Goal: Task Accomplishment & Management: Use online tool/utility

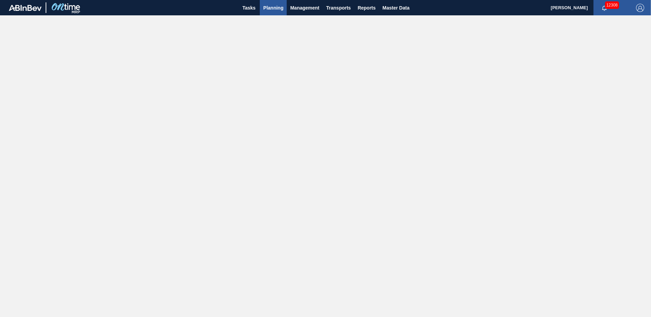
click at [275, 5] on span "Planning" at bounding box center [273, 8] width 20 height 8
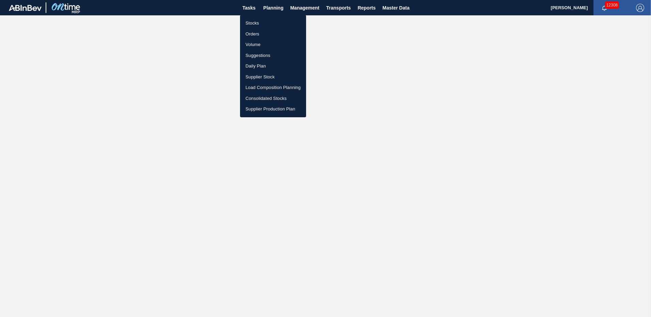
click at [247, 5] on div at bounding box center [325, 158] width 651 height 317
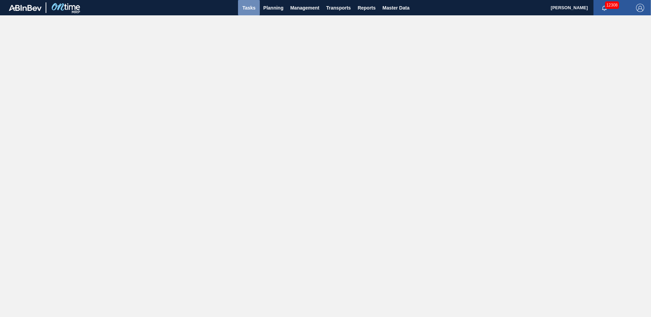
click at [249, 7] on span "Tasks" at bounding box center [248, 8] width 15 height 8
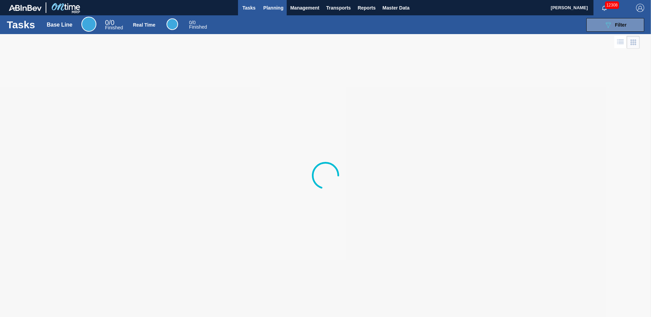
click at [273, 7] on span "Planning" at bounding box center [273, 8] width 20 height 8
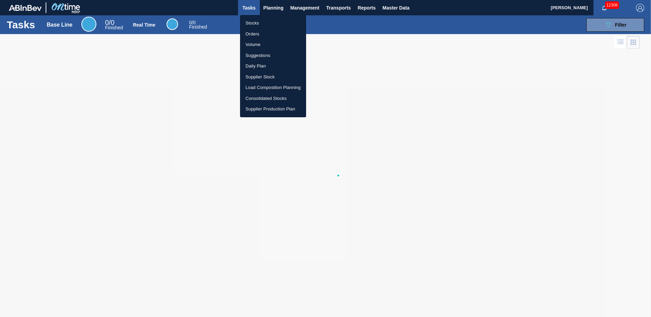
click at [258, 56] on li "Suggestions" at bounding box center [273, 55] width 66 height 11
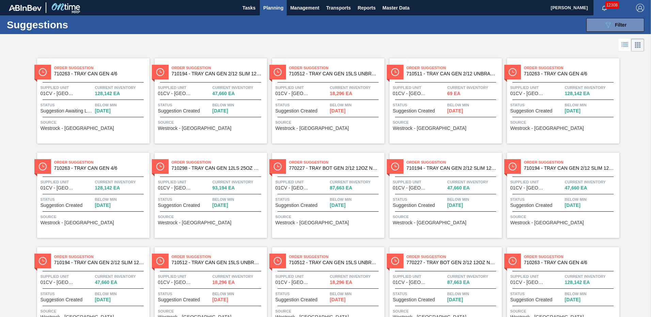
click at [217, 75] on span "710194 - TRAY CAN GEN 2/12 SLIM 12OZ GEN KRFT 172" at bounding box center [217, 73] width 90 height 5
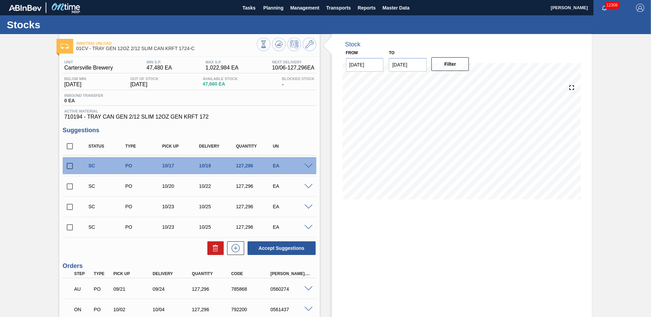
click at [70, 166] on input "checkbox" at bounding box center [70, 166] width 14 height 14
click at [275, 247] on button "Accept Suggestions" at bounding box center [282, 248] width 68 height 14
checkbox input "false"
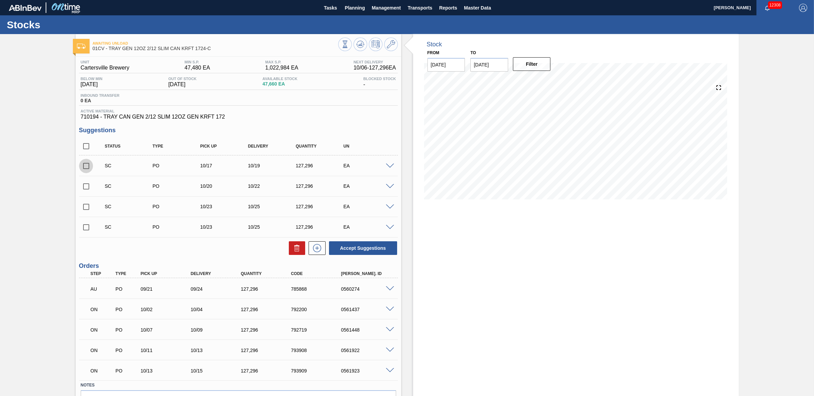
click at [83, 169] on input "checkbox" at bounding box center [86, 166] width 14 height 14
click at [374, 253] on button "Accept Suggestions" at bounding box center [363, 248] width 68 height 14
checkbox input "false"
click at [388, 164] on div at bounding box center [391, 165] width 14 height 5
click at [388, 166] on span at bounding box center [390, 165] width 8 height 5
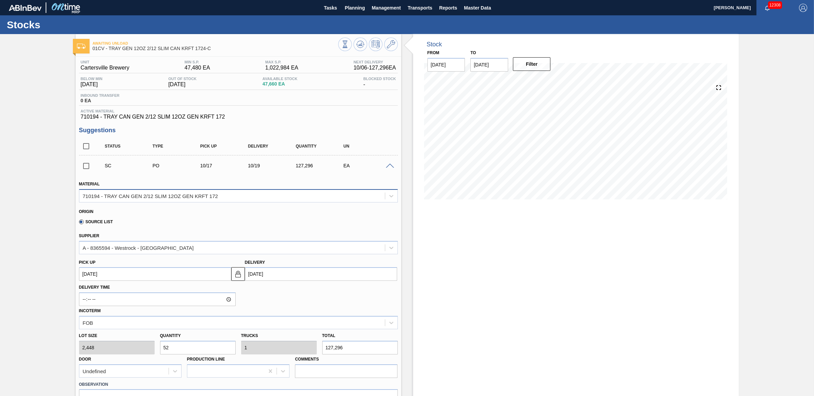
scroll to position [43, 0]
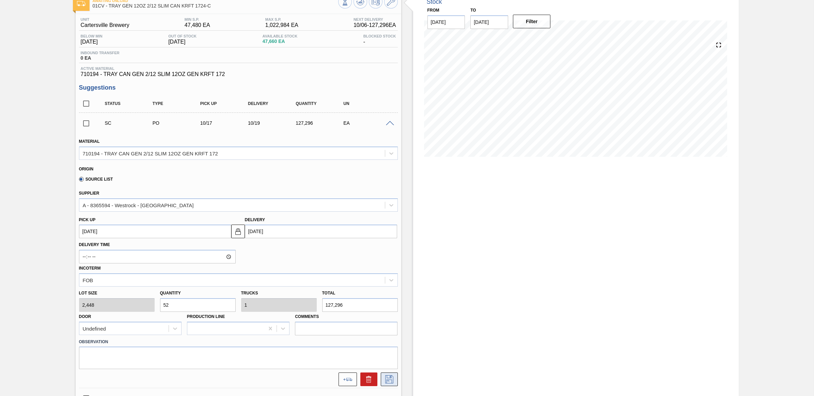
click at [392, 316] on icon at bounding box center [389, 379] width 8 height 8
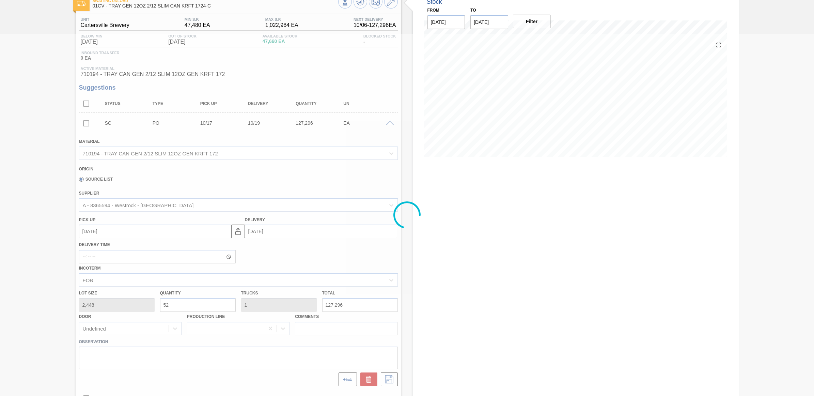
click at [85, 125] on div at bounding box center [407, 215] width 814 height 362
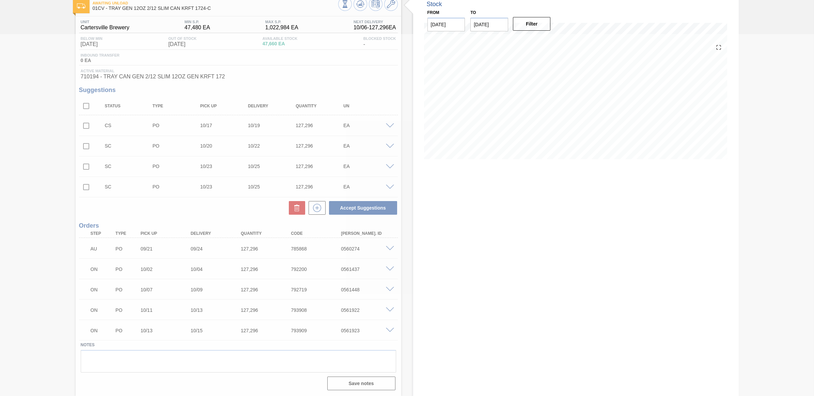
scroll to position [41, 0]
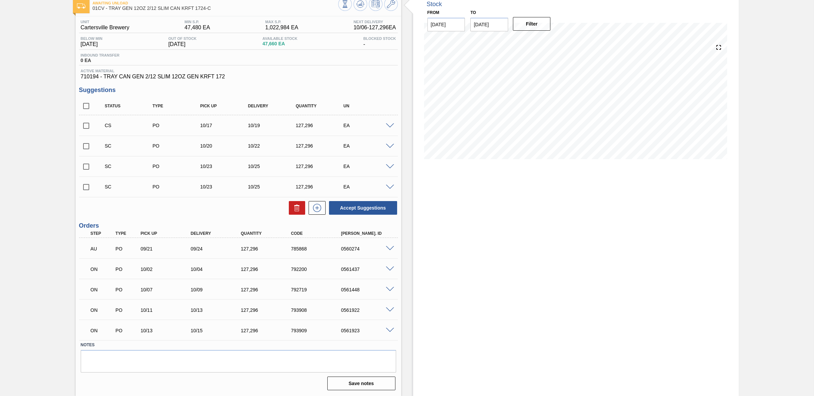
drag, startPoint x: 414, startPoint y: 128, endPoint x: 402, endPoint y: 133, distance: 13.1
click at [414, 128] on div "Stock From [DATE] to [DATE] Filter 10/06 Stock Projection 302,252 SAP Planning …" at bounding box center [576, 81] width 326 height 175
click at [83, 126] on input "checkbox" at bounding box center [86, 126] width 14 height 14
click at [353, 208] on button "Accept Suggestions" at bounding box center [363, 208] width 68 height 14
checkbox input "false"
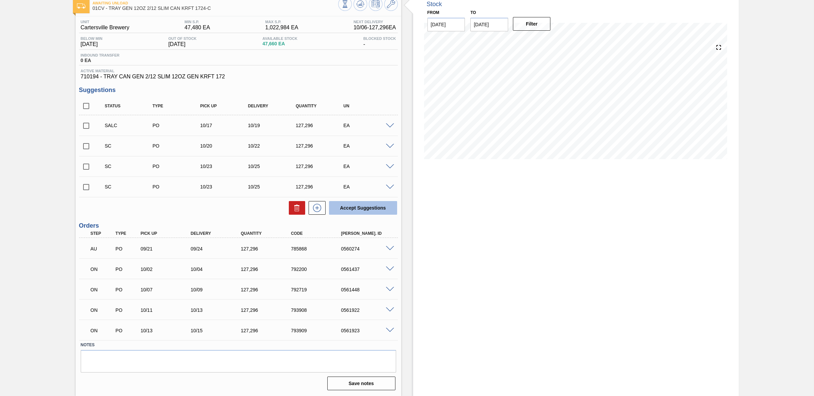
scroll to position [0, 0]
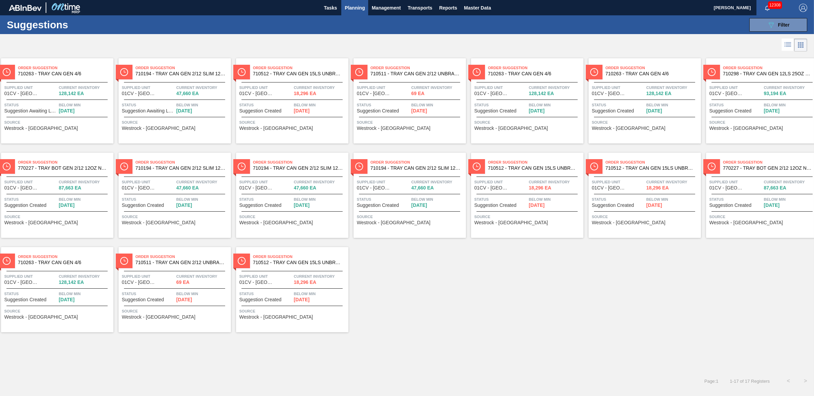
click at [170, 71] on span "Order Suggestion" at bounding box center [183, 67] width 95 height 7
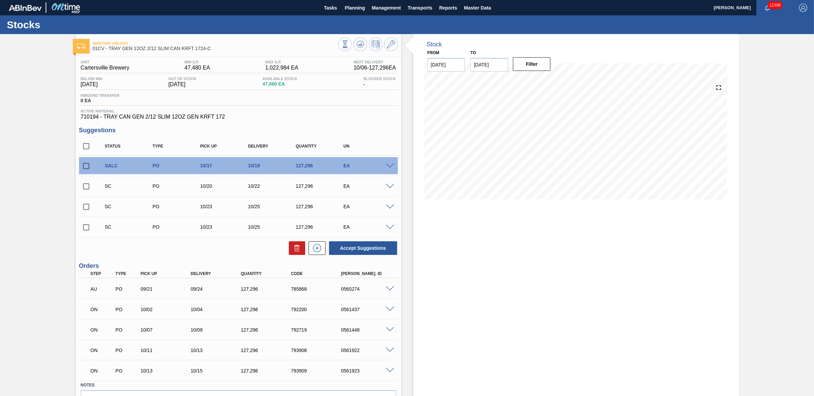
click at [85, 169] on input "checkbox" at bounding box center [86, 166] width 14 height 14
checkbox input "true"
click at [84, 185] on input "checkbox" at bounding box center [86, 186] width 14 height 14
checkbox input "true"
click at [356, 248] on button "Accept Suggestions" at bounding box center [363, 248] width 68 height 14
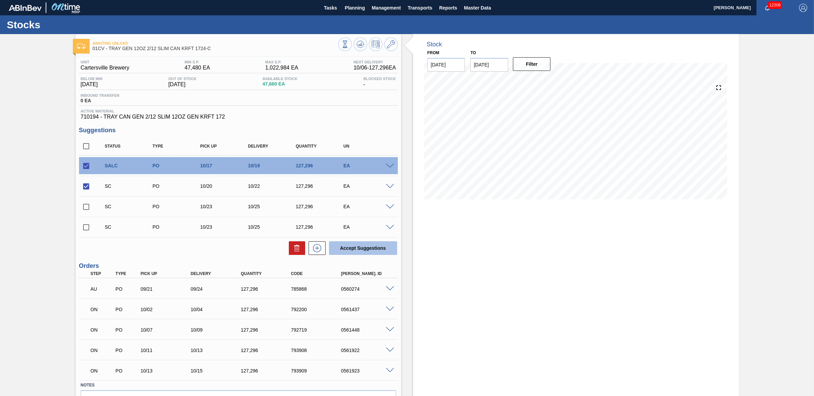
checkbox input "false"
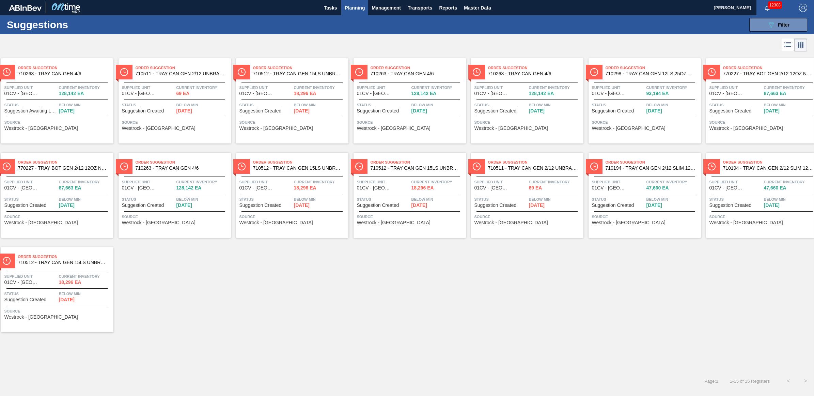
click at [441, 123] on span "Source" at bounding box center [410, 122] width 107 height 7
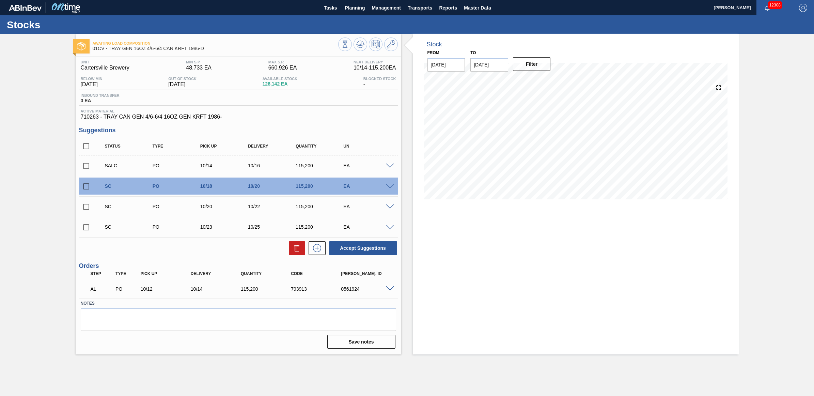
click at [79, 186] on input "checkbox" at bounding box center [86, 186] width 14 height 14
checkbox input "true"
click at [85, 205] on input "checkbox" at bounding box center [86, 207] width 14 height 14
checkbox input "true"
click at [379, 246] on button "Accept Suggestions" at bounding box center [363, 248] width 68 height 14
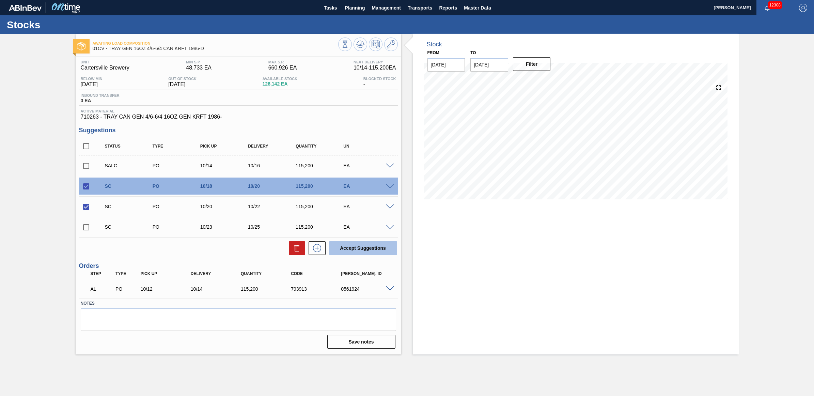
checkbox input "false"
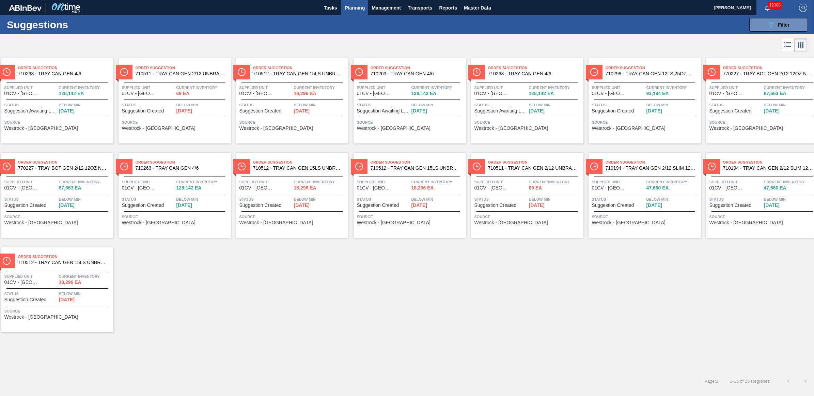
click at [651, 225] on div "Source Westrock - [GEOGRAPHIC_DATA]" at bounding box center [645, 219] width 107 height 12
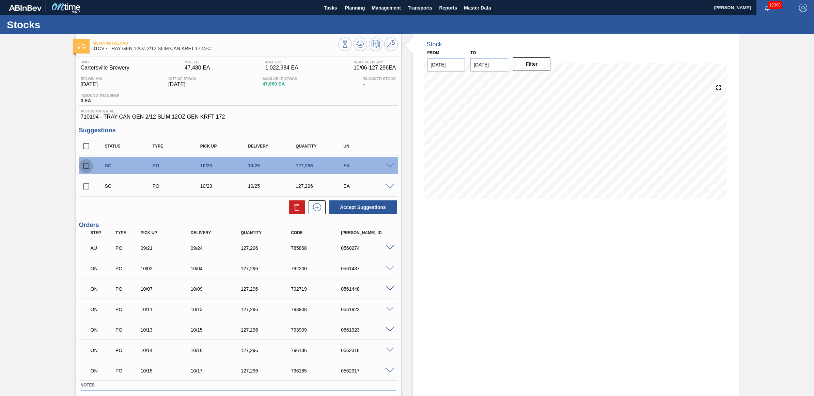
click at [83, 166] on input "checkbox" at bounding box center [86, 166] width 14 height 14
click at [348, 210] on button "Accept Suggestions" at bounding box center [363, 207] width 68 height 14
checkbox input "false"
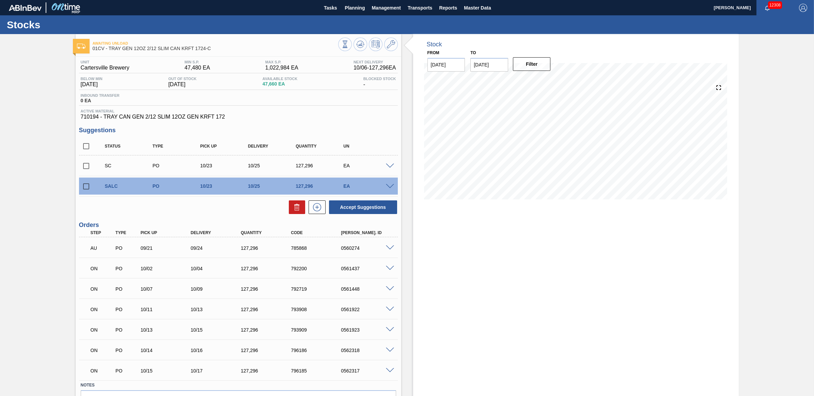
click at [84, 167] on input "checkbox" at bounding box center [86, 166] width 14 height 14
click at [376, 210] on button "Accept Suggestions" at bounding box center [363, 207] width 68 height 14
checkbox input "false"
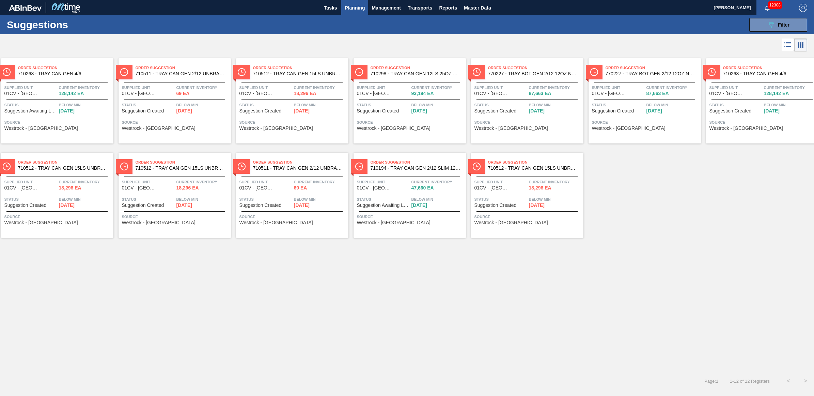
click at [428, 72] on span "710298 - TRAY CAN GEN 12LS 25OZ GEN KRFT 1650" at bounding box center [416, 73] width 90 height 5
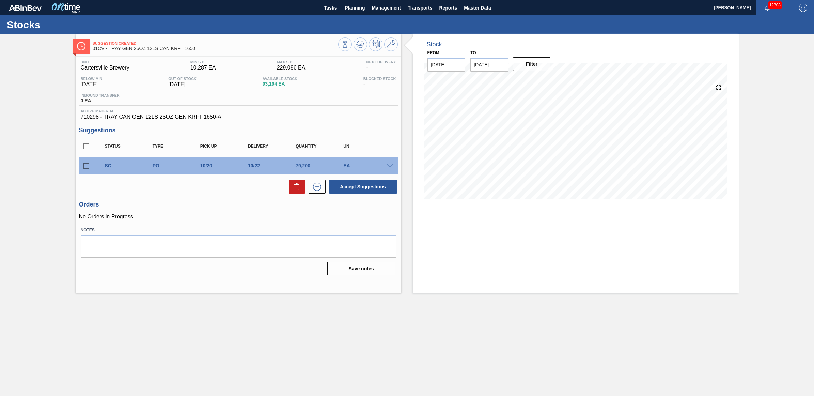
drag, startPoint x: 84, startPoint y: 167, endPoint x: 169, endPoint y: 183, distance: 86.2
click at [84, 167] on input "checkbox" at bounding box center [86, 166] width 14 height 14
click at [381, 189] on button "Accept Suggestions" at bounding box center [363, 187] width 68 height 14
checkbox input "false"
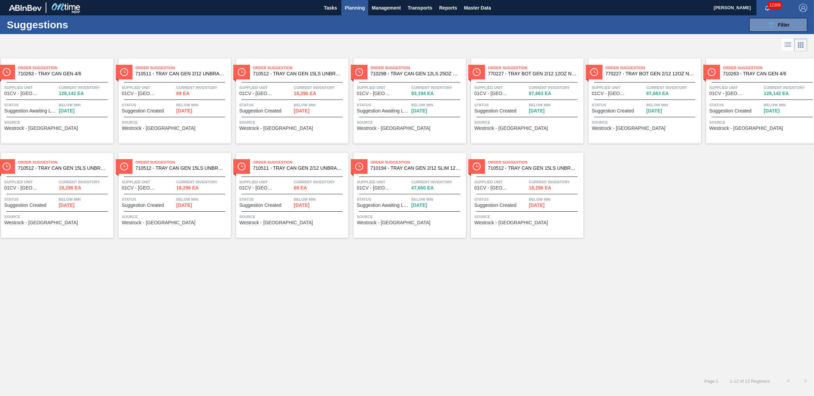
click at [293, 76] on span "710512 - TRAY CAN GEN 15LS UNBRANDED 25OZ GEN COR" at bounding box center [298, 73] width 90 height 5
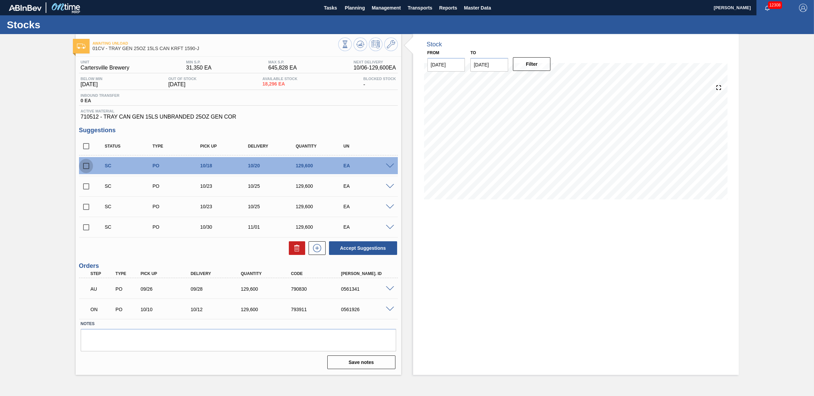
click at [85, 167] on input "checkbox" at bounding box center [86, 166] width 14 height 14
checkbox input "true"
click at [85, 187] on input "checkbox" at bounding box center [86, 186] width 14 height 14
checkbox input "true"
click at [341, 246] on button "Accept Suggestions" at bounding box center [363, 248] width 68 height 14
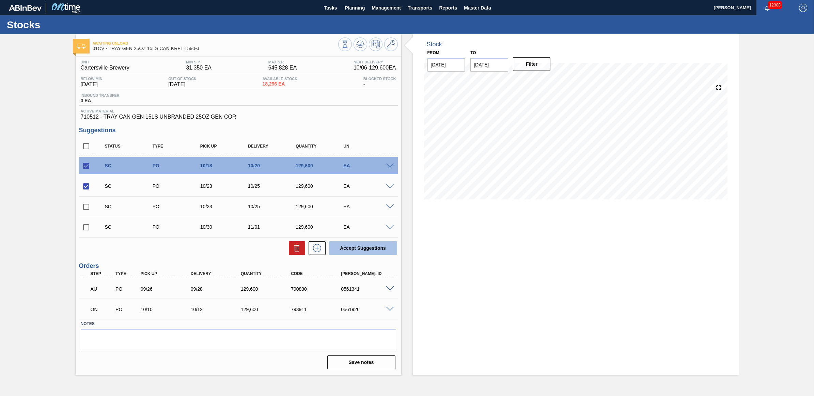
checkbox input "false"
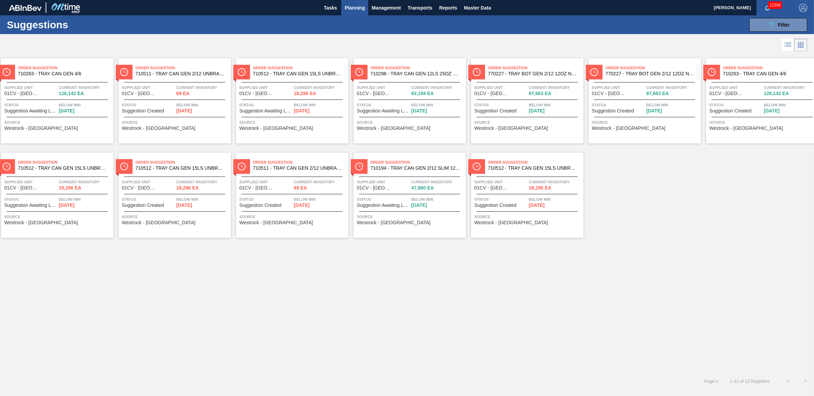
click at [530, 92] on span "87,663 EA" at bounding box center [540, 93] width 22 height 5
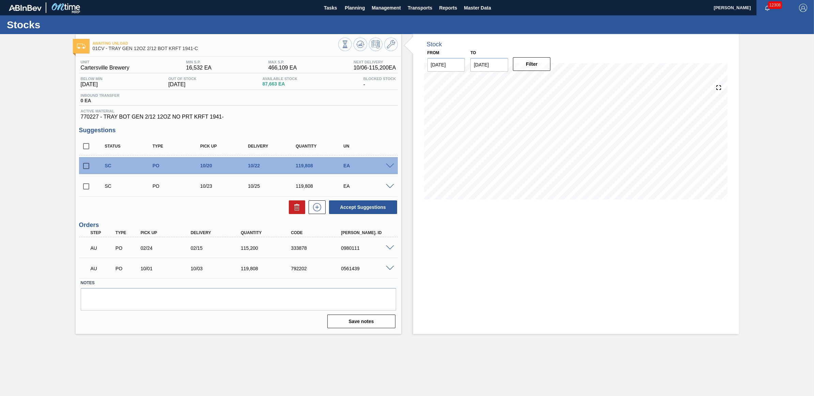
click at [85, 169] on input "checkbox" at bounding box center [86, 166] width 14 height 14
checkbox input "true"
click at [85, 188] on input "checkbox" at bounding box center [86, 186] width 14 height 14
checkbox input "true"
click at [367, 213] on button "Accept Suggestions" at bounding box center [363, 207] width 68 height 14
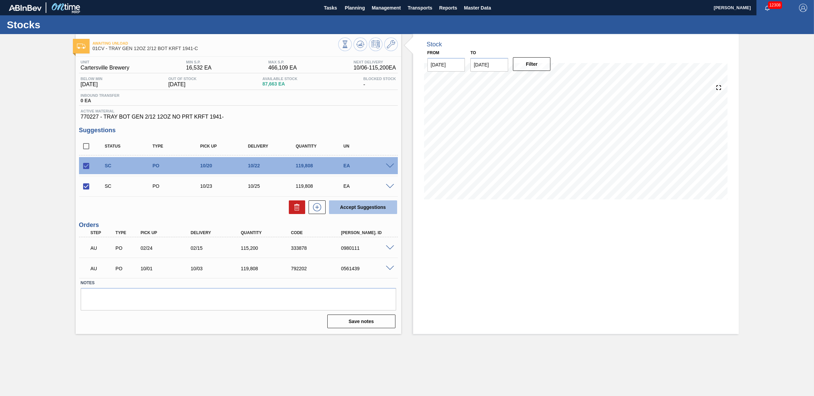
checkbox input "false"
click at [651, 133] on div "Awaiting Unload 01CV - TRAY GEN 12OZ 2/12 BOT KRFT 1941-C Unit Cartersville Bre…" at bounding box center [407, 184] width 814 height 300
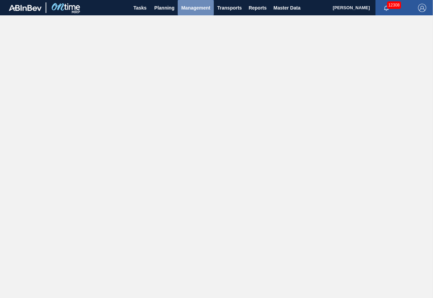
click at [187, 6] on span "Management" at bounding box center [195, 8] width 29 height 8
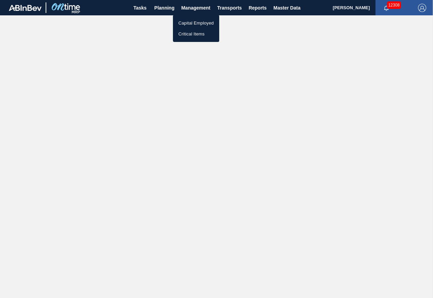
click at [166, 14] on div at bounding box center [216, 149] width 433 height 298
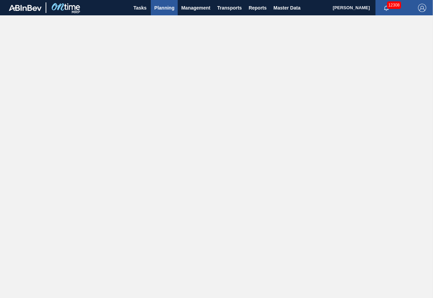
click at [167, 10] on span "Planning" at bounding box center [164, 8] width 20 height 8
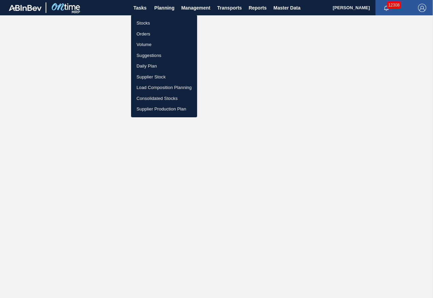
click at [180, 85] on li "Load Composition Planning" at bounding box center [164, 87] width 66 height 11
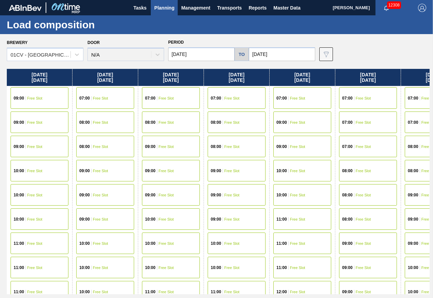
click at [210, 52] on input "07/07/2025" at bounding box center [201, 54] width 66 height 14
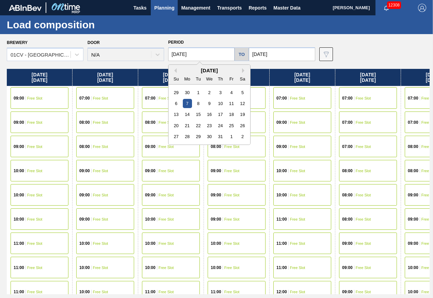
click at [241, 66] on div "July 2025 Su Mo Tu We Th Fr Sa" at bounding box center [210, 75] width 82 height 20
click at [243, 71] on button "Next Month" at bounding box center [244, 70] width 5 height 5
click at [189, 101] on div "6" at bounding box center [187, 103] width 9 height 9
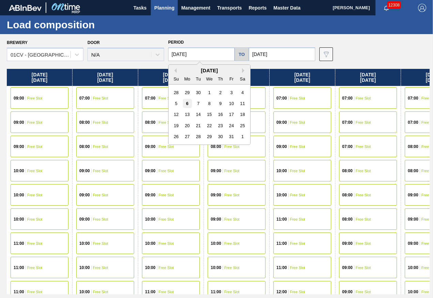
type input "[DATE]"
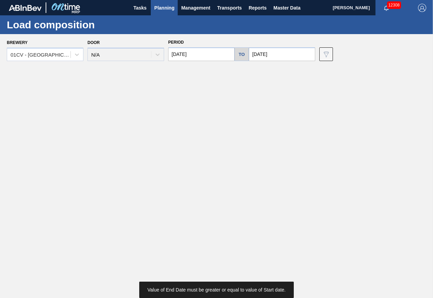
click at [301, 56] on input "07/19/2025" at bounding box center [282, 54] width 66 height 14
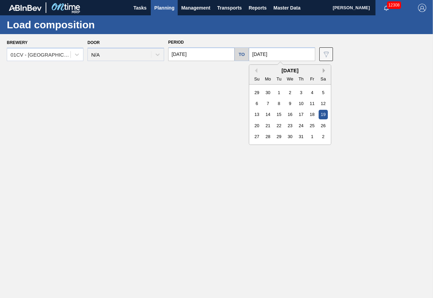
click at [323, 70] on button "Next Month" at bounding box center [325, 70] width 5 height 5
click at [313, 123] on div "24" at bounding box center [312, 125] width 9 height 9
type input "[DATE]"
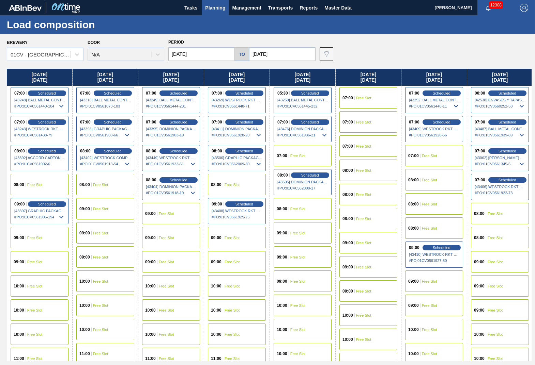
click at [401, 46] on div "Brewery 01CV - Cartersville Brewery Door N/A Period 10/06/2025 to 10/24/2025 Da…" at bounding box center [269, 48] width 524 height 23
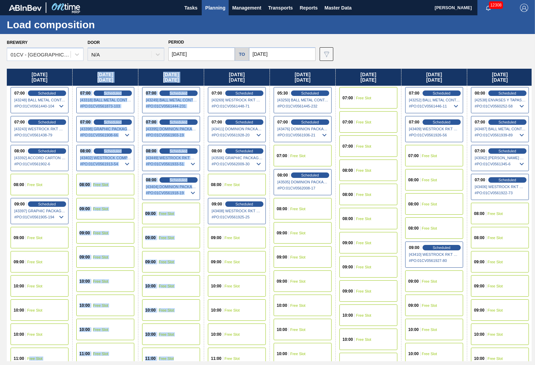
drag, startPoint x: 30, startPoint y: 364, endPoint x: 193, endPoint y: 363, distance: 163.1
click at [193, 316] on div "Brewery 01CV - Cartersville Brewery Door N/A Period 10/06/2025 to 10/24/2025 Da…" at bounding box center [267, 199] width 535 height 331
drag, startPoint x: 398, startPoint y: 48, endPoint x: 176, endPoint y: 46, distance: 221.7
click at [397, 48] on div "Brewery 01CV - Cartersville Brewery Door N/A Period 10/06/2025 to 10/24/2025 Da…" at bounding box center [269, 48] width 524 height 23
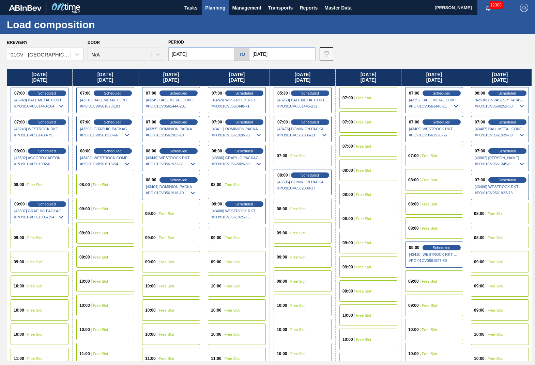
click at [183, 53] on input "[DATE]" at bounding box center [201, 54] width 66 height 14
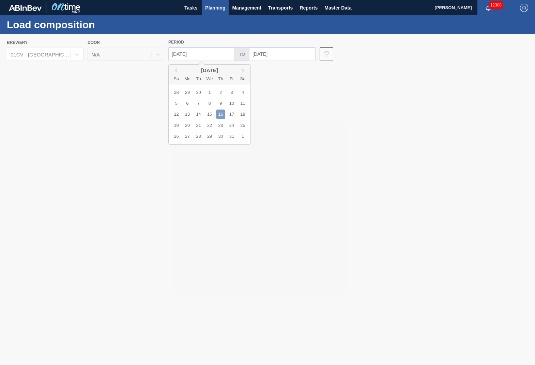
type input "[DATE]"
click at [359, 41] on div at bounding box center [267, 199] width 535 height 331
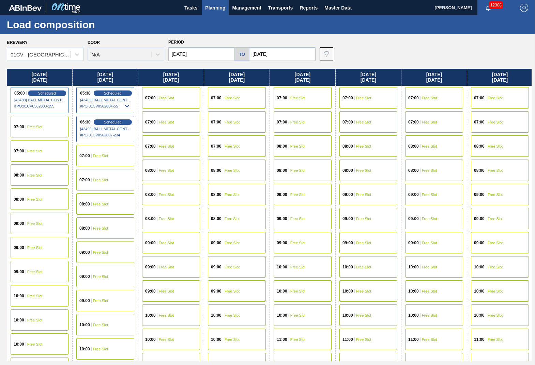
click at [38, 299] on div "10:00 Free Slot" at bounding box center [40, 295] width 58 height 21
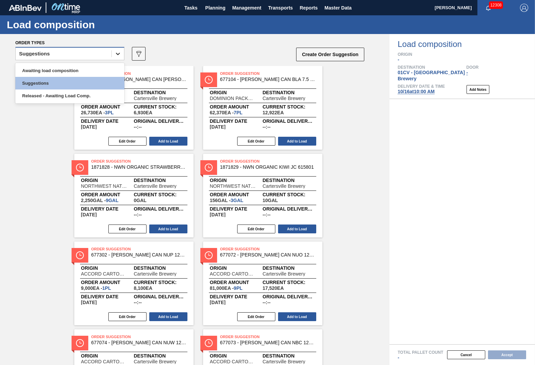
click at [118, 52] on icon at bounding box center [117, 53] width 7 height 7
click at [74, 72] on div "Awaiting load composition" at bounding box center [69, 70] width 109 height 13
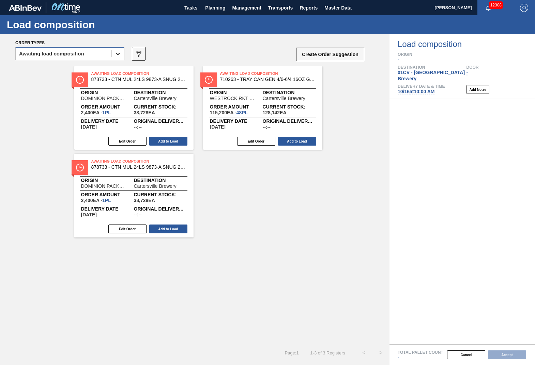
click at [121, 55] on icon at bounding box center [117, 53] width 7 height 7
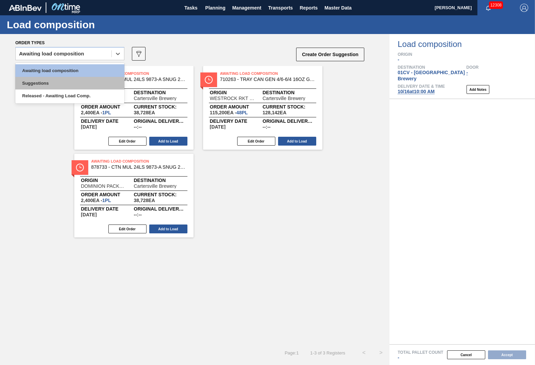
click at [45, 80] on div "Suggestions" at bounding box center [69, 83] width 109 height 13
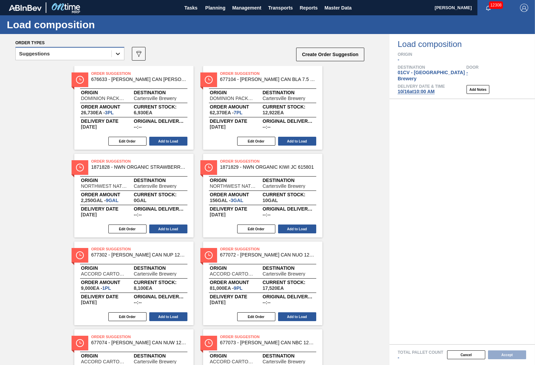
click at [115, 53] on icon at bounding box center [117, 53] width 7 height 7
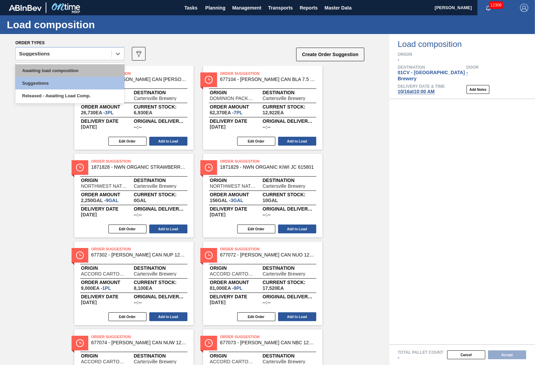
click at [76, 74] on div "Awaiting load composition" at bounding box center [69, 70] width 109 height 13
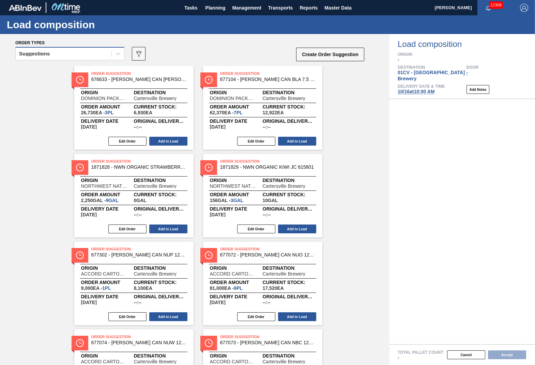
click at [100, 57] on div "Suggestions" at bounding box center [64, 54] width 96 height 10
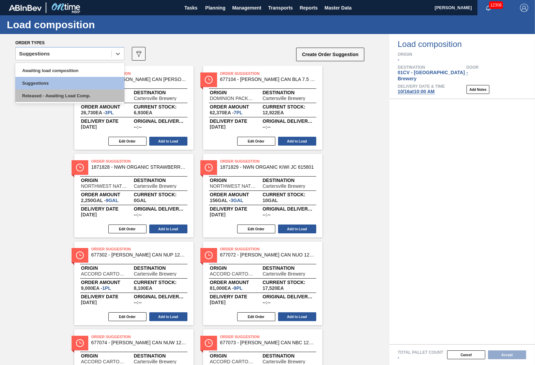
click at [67, 97] on div "Released - Awaiting Load Comp." at bounding box center [69, 96] width 109 height 13
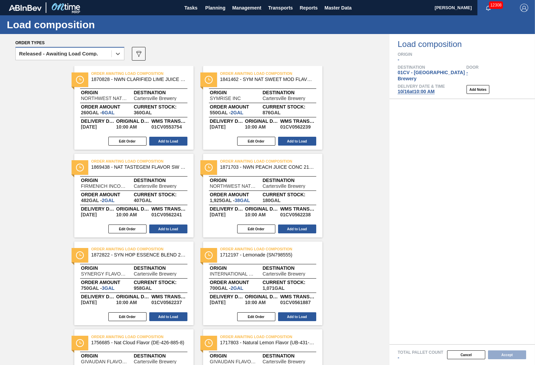
click at [69, 56] on div "Released - Awaiting Load Comp." at bounding box center [64, 54] width 96 height 10
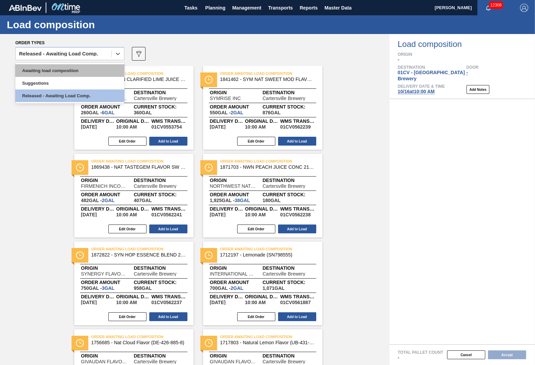
click at [50, 71] on div "Awaiting load composition" at bounding box center [69, 70] width 109 height 13
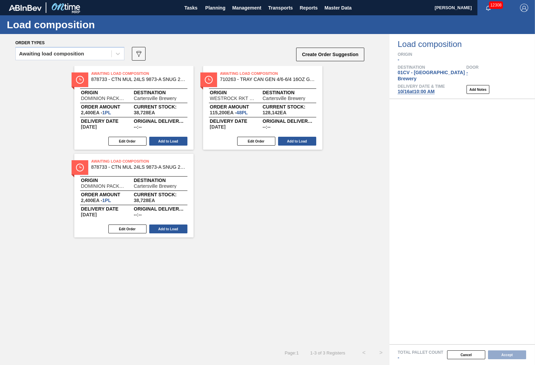
click at [360, 199] on div "Awaiting Load Composition 878733 - CTN MUL 24LS 9873-A SNUG 2304 12OZ FOLD Orig…" at bounding box center [194, 152] width 389 height 172
click at [212, 7] on span "Planning" at bounding box center [215, 8] width 20 height 8
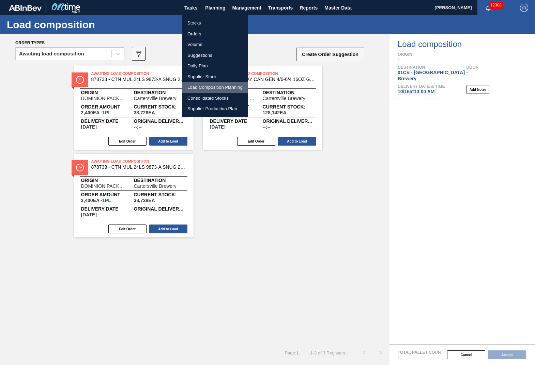
click at [225, 85] on li "Load Composition Planning" at bounding box center [215, 87] width 66 height 11
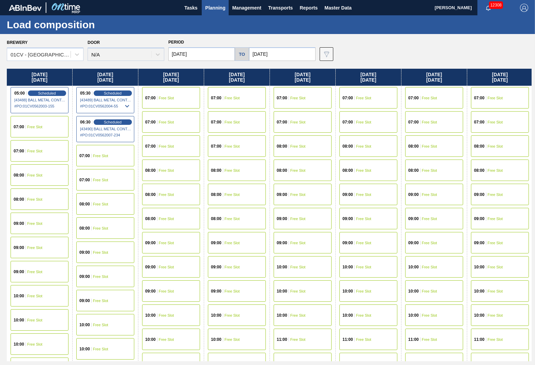
click at [105, 319] on div "10:00 Free Slot" at bounding box center [105, 324] width 58 height 21
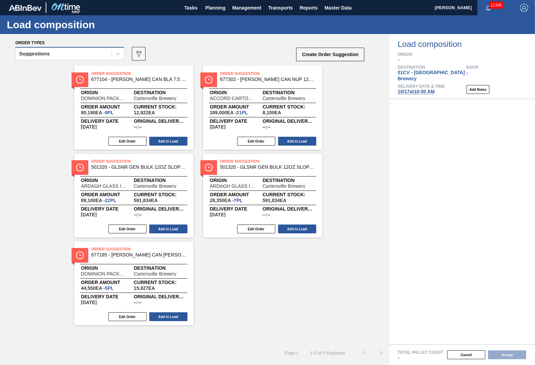
click at [106, 53] on div "Suggestions" at bounding box center [64, 54] width 96 height 10
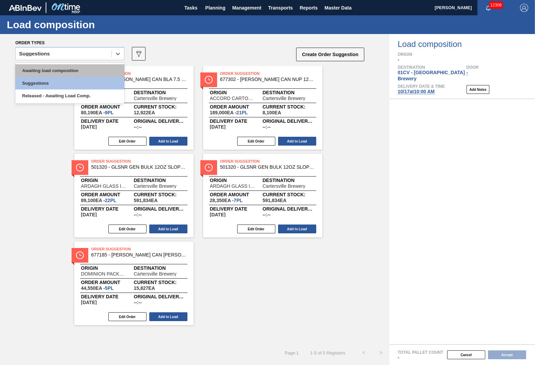
click at [86, 70] on div "Awaiting load composition" at bounding box center [69, 70] width 109 height 13
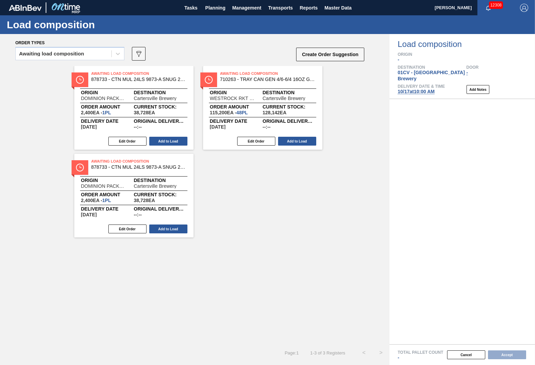
click at [299, 230] on div "Awaiting Load Composition 878733 - CTN MUL 24LS 9873-A SNUG 2304 12OZ FOLD Orig…" at bounding box center [194, 152] width 389 height 172
click at [140, 51] on icon at bounding box center [138, 54] width 5 height 6
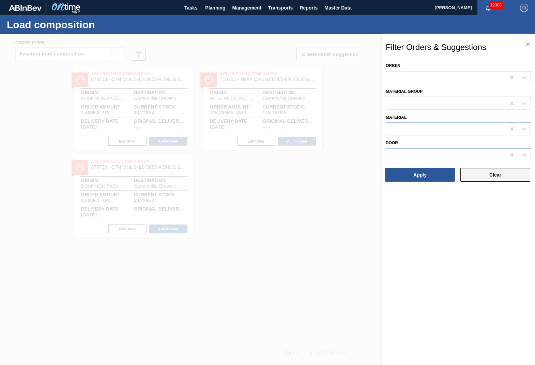
click at [505, 179] on button "Clear" at bounding box center [495, 175] width 70 height 14
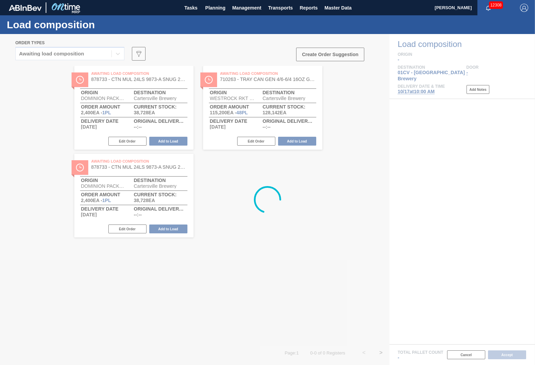
click at [88, 54] on div at bounding box center [267, 199] width 535 height 331
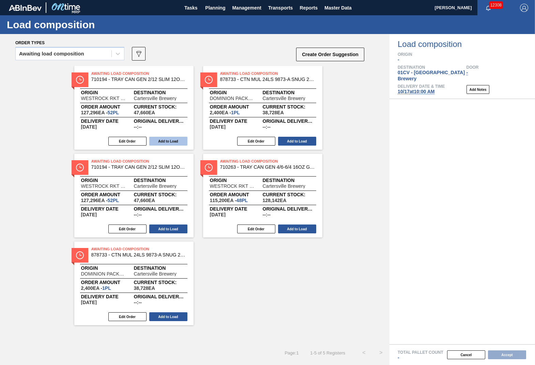
click at [166, 143] on button "Add to Load" at bounding box center [168, 141] width 38 height 9
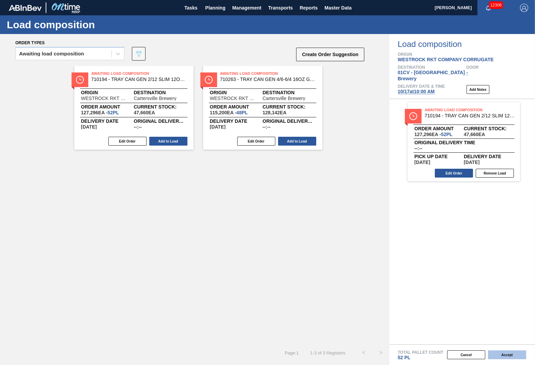
click at [509, 357] on button "Accept" at bounding box center [507, 355] width 38 height 9
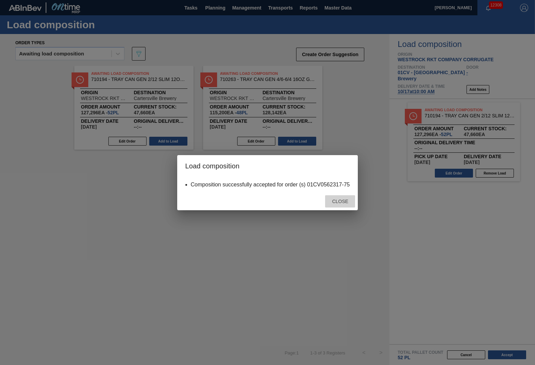
click at [345, 202] on span "Close" at bounding box center [340, 201] width 27 height 5
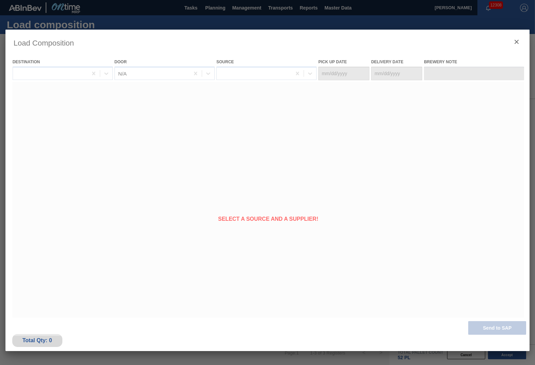
type Date "[DATE]"
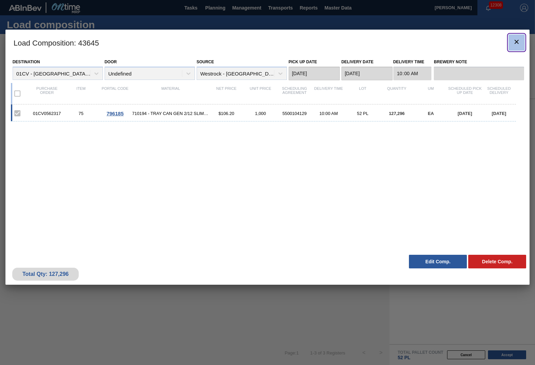
click at [515, 42] on icon "botão de ícone" at bounding box center [516, 42] width 8 height 8
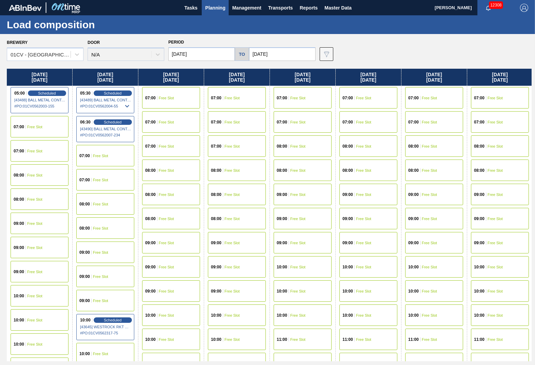
click at [38, 321] on span "Free Slot" at bounding box center [34, 320] width 15 height 4
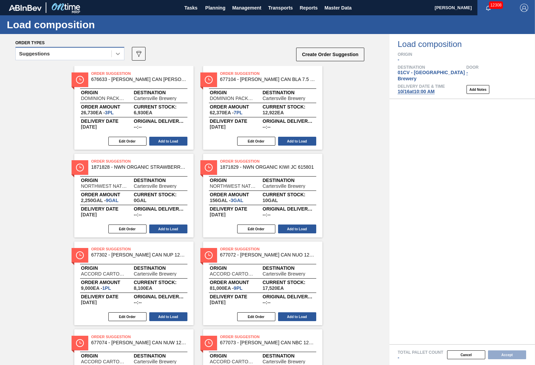
click at [119, 51] on icon at bounding box center [117, 53] width 7 height 7
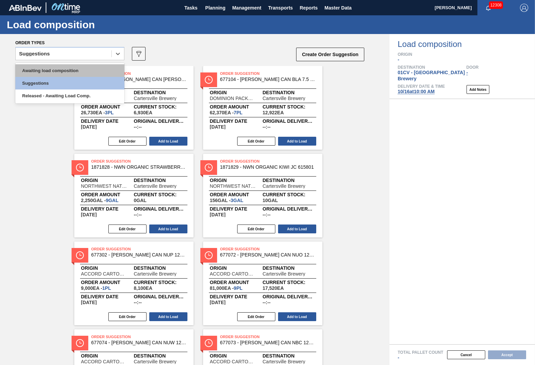
click at [103, 69] on div "Awaiting load composition" at bounding box center [69, 70] width 109 height 13
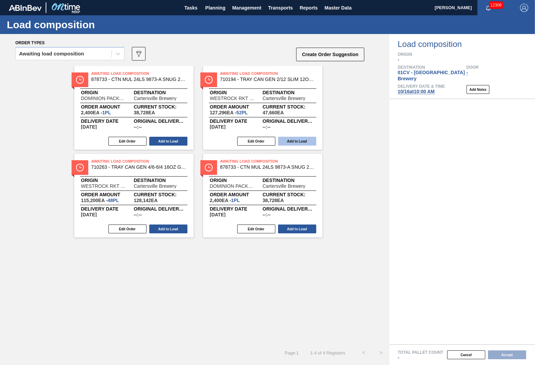
click at [294, 140] on button "Add to Load" at bounding box center [297, 141] width 38 height 9
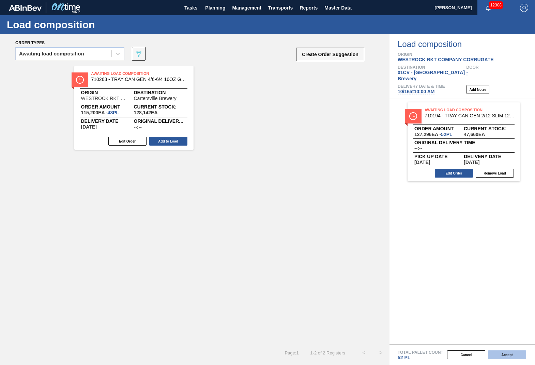
click at [503, 353] on button "Accept" at bounding box center [507, 355] width 38 height 9
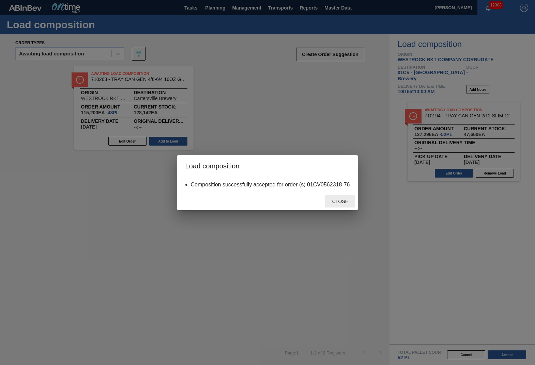
click at [339, 204] on div "Close" at bounding box center [340, 201] width 30 height 13
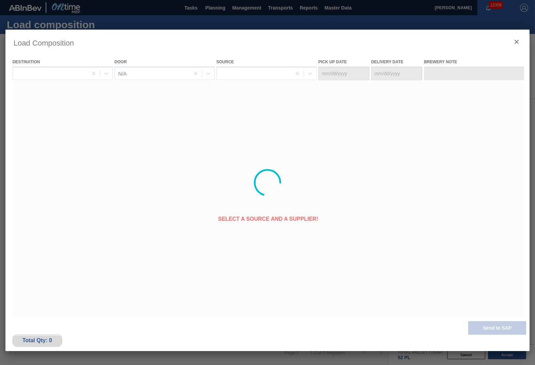
type Date "[DATE]"
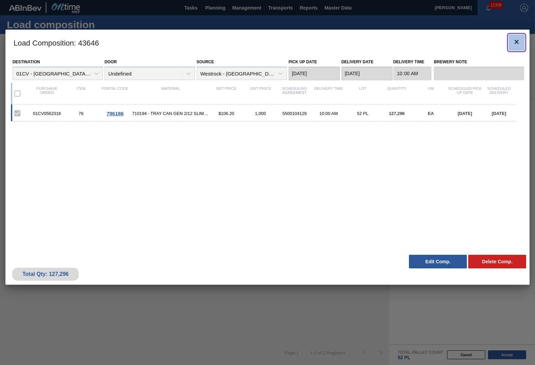
click at [516, 43] on icon "botão de ícone" at bounding box center [516, 42] width 4 height 4
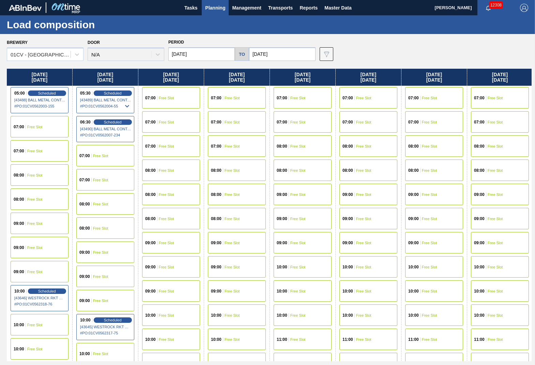
click at [173, 310] on div "10:00 Free Slot" at bounding box center [171, 315] width 58 height 21
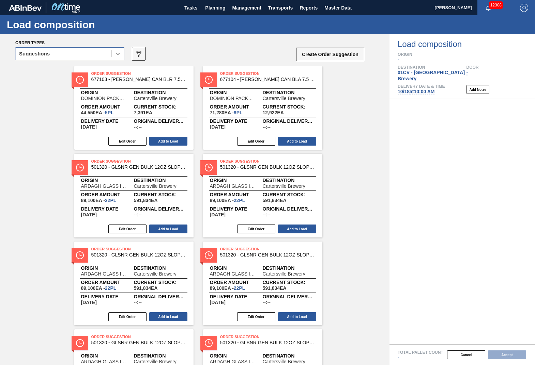
click at [119, 50] on icon at bounding box center [117, 53] width 7 height 7
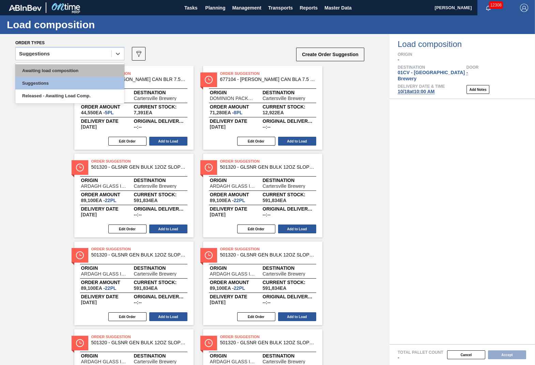
click at [81, 68] on div "Awaiting load composition" at bounding box center [69, 70] width 109 height 13
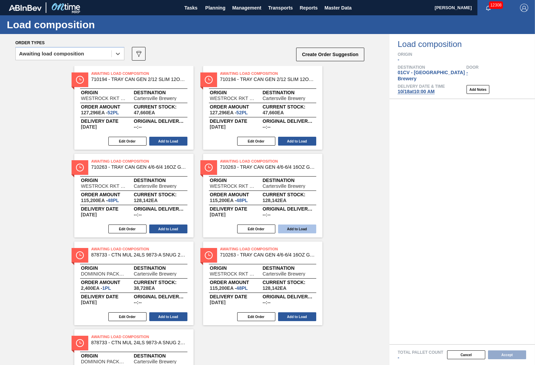
click at [299, 227] on button "Add to Load" at bounding box center [297, 229] width 38 height 9
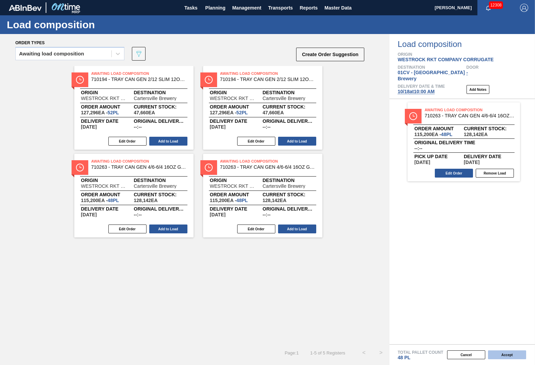
click at [508, 357] on button "Accept" at bounding box center [507, 355] width 38 height 9
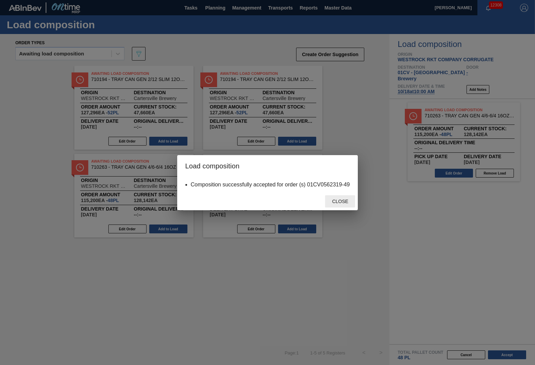
click at [343, 202] on span "Close" at bounding box center [340, 201] width 27 height 5
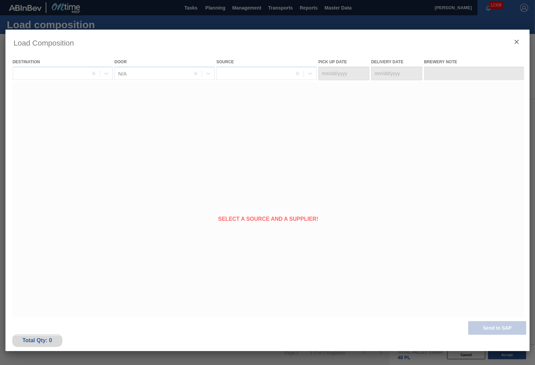
type Date "[DATE]"
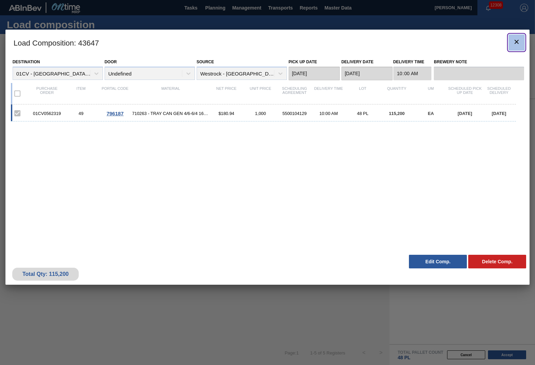
click at [518, 42] on icon "botão de ícone" at bounding box center [516, 42] width 8 height 8
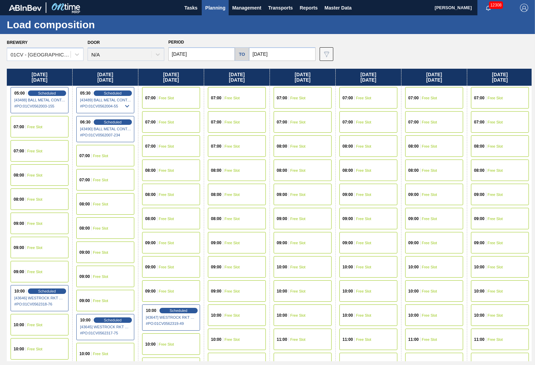
click at [305, 261] on div "10:00 Free Slot" at bounding box center [302, 266] width 58 height 21
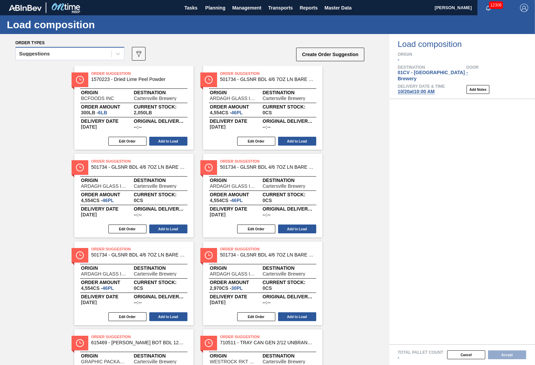
click at [109, 50] on div "Suggestions" at bounding box center [64, 54] width 96 height 10
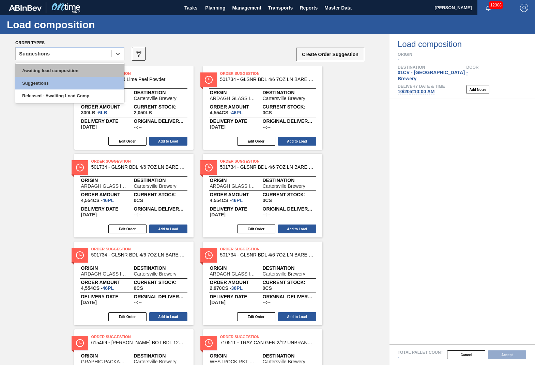
click at [84, 71] on div "Awaiting load composition" at bounding box center [69, 70] width 109 height 13
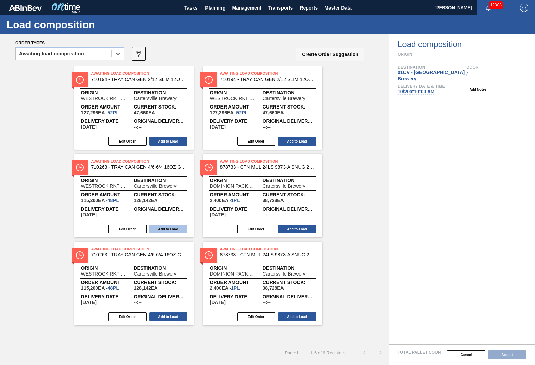
click at [166, 229] on button "Add to Load" at bounding box center [168, 229] width 38 height 9
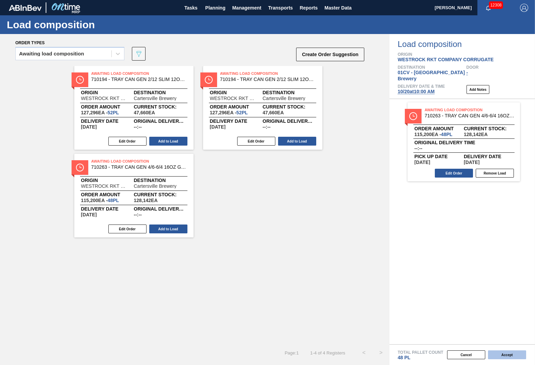
click at [515, 353] on button "Accept" at bounding box center [507, 355] width 38 height 9
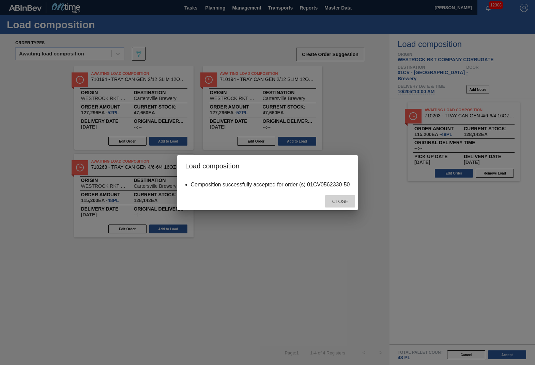
click at [343, 205] on div "Close" at bounding box center [340, 201] width 30 height 13
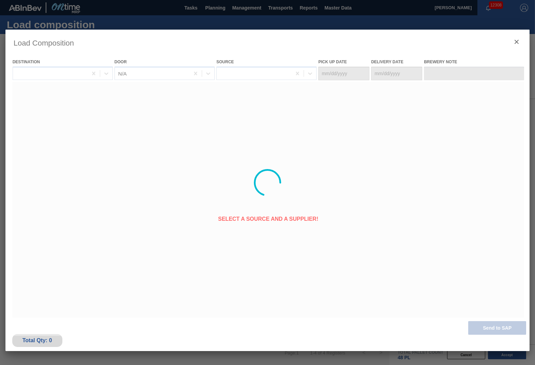
type Date "[DATE]"
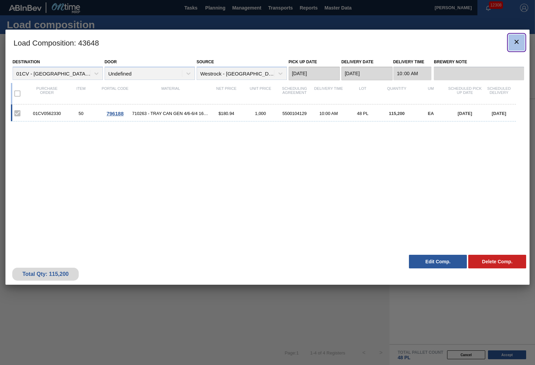
click at [515, 41] on icon "botão de ícone" at bounding box center [516, 42] width 8 height 8
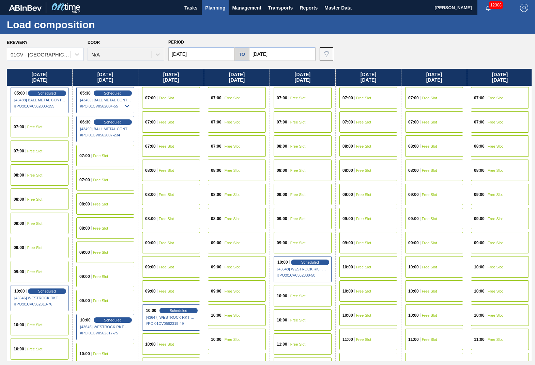
scroll to position [43, 0]
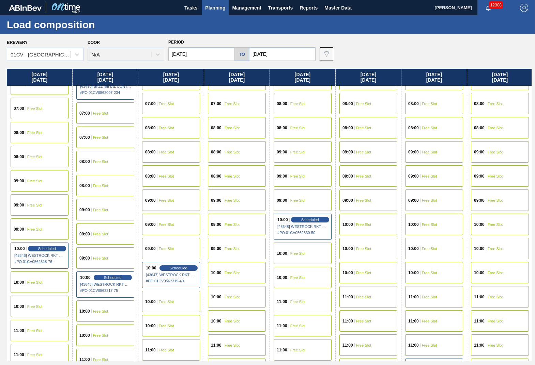
click at [299, 298] on div "11:00 Free Slot" at bounding box center [302, 301] width 58 height 21
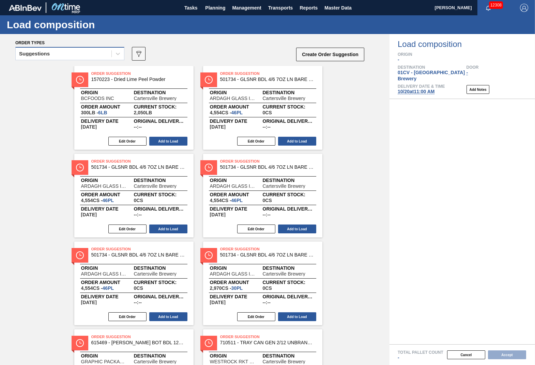
click at [99, 54] on div "Suggestions" at bounding box center [64, 54] width 96 height 10
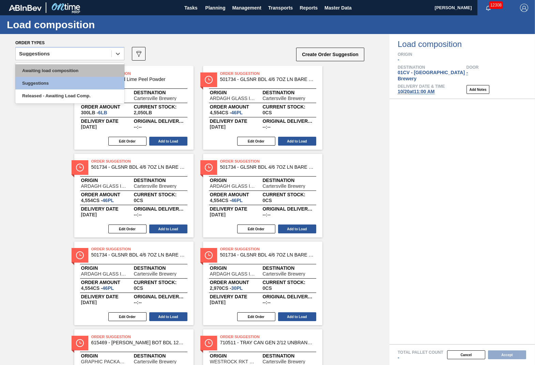
click at [60, 70] on div "Awaiting load composition" at bounding box center [69, 70] width 109 height 13
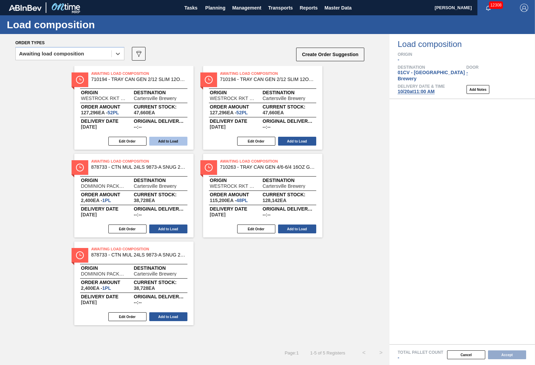
click at [172, 140] on button "Add to Load" at bounding box center [168, 141] width 38 height 9
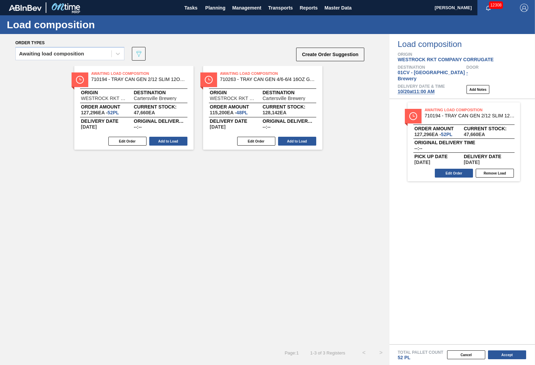
click at [505, 351] on div "Cancel Accept" at bounding box center [453, 355] width 145 height 10
click at [507, 353] on button "Accept" at bounding box center [507, 355] width 38 height 9
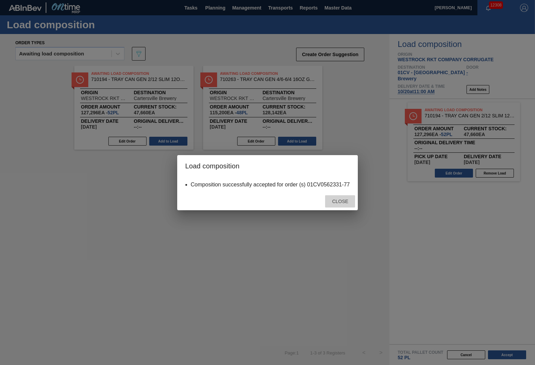
click at [338, 203] on span "Close" at bounding box center [340, 201] width 27 height 5
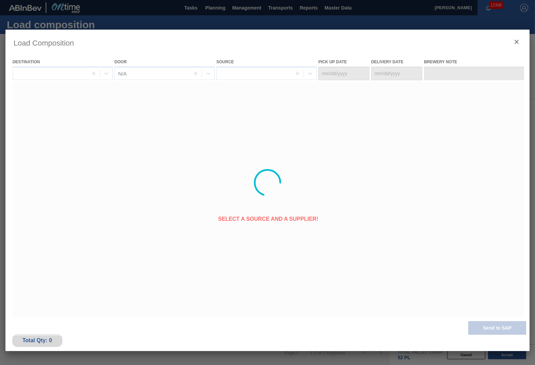
type Date "[DATE]"
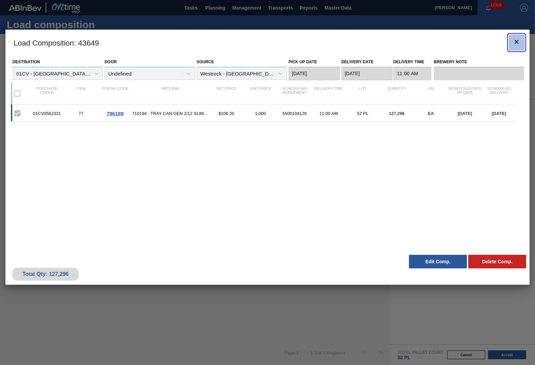
click at [516, 45] on icon "botão de ícone" at bounding box center [516, 42] width 8 height 8
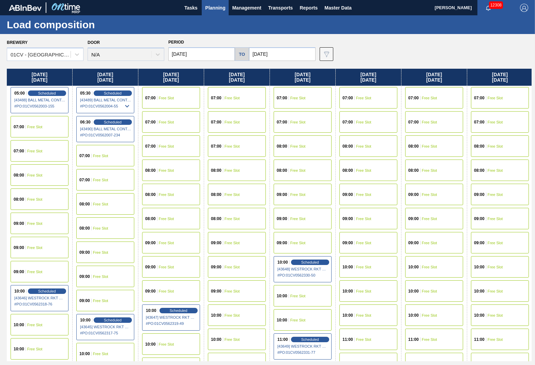
click at [430, 269] on div "10:00 Free Slot" at bounding box center [434, 266] width 58 height 21
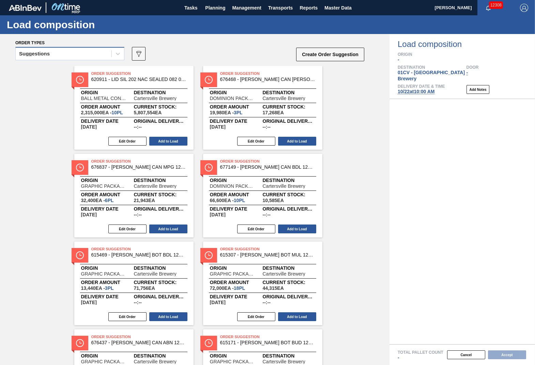
click at [79, 51] on div "Suggestions" at bounding box center [64, 54] width 96 height 10
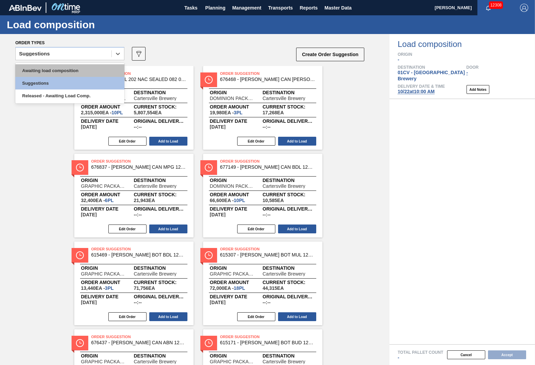
click at [65, 70] on div "Awaiting load composition" at bounding box center [69, 70] width 109 height 13
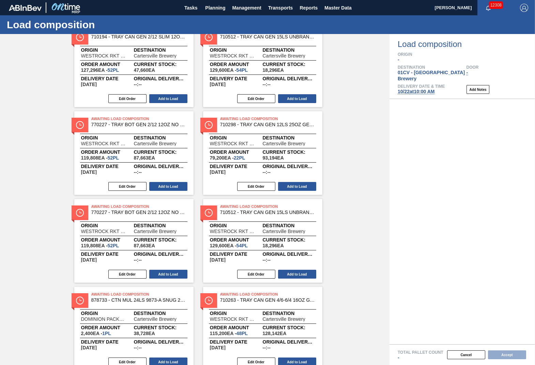
scroll to position [85, 0]
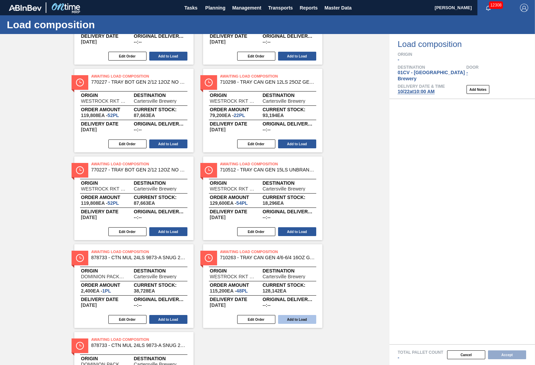
click at [299, 319] on button "Add to Load" at bounding box center [297, 319] width 38 height 9
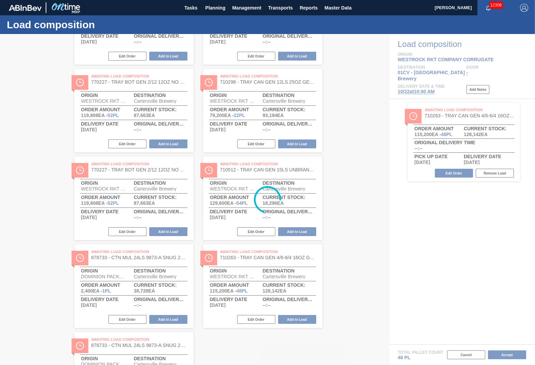
scroll to position [0, 0]
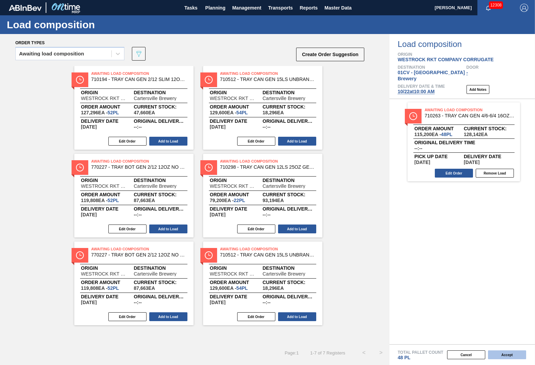
click at [511, 356] on button "Accept" at bounding box center [507, 355] width 38 height 9
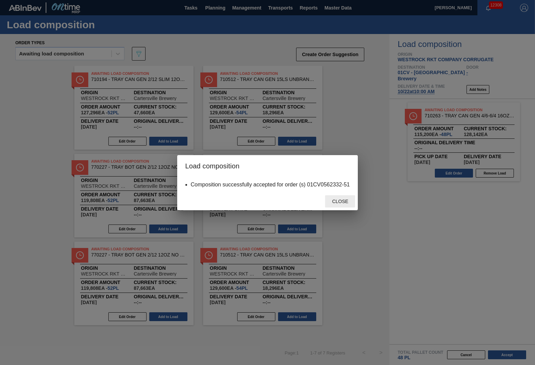
click at [332, 205] on div "Close" at bounding box center [340, 201] width 30 height 13
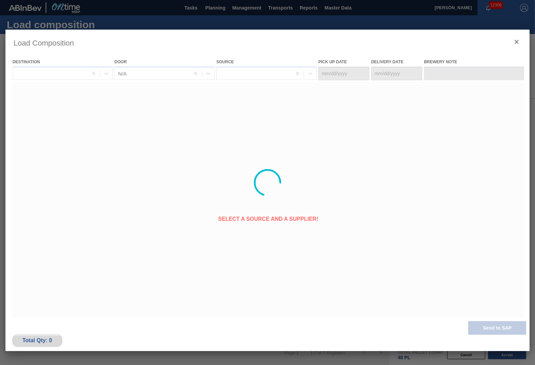
type Date "[DATE]"
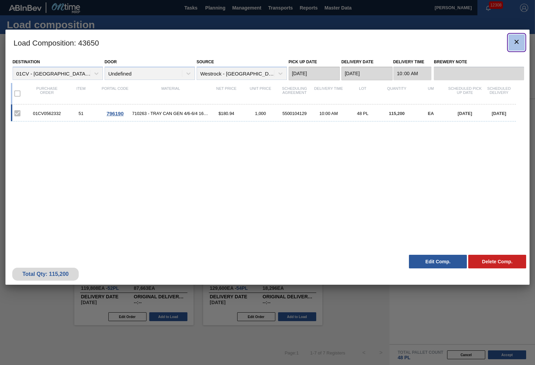
click at [519, 44] on icon "botão de ícone" at bounding box center [516, 42] width 8 height 8
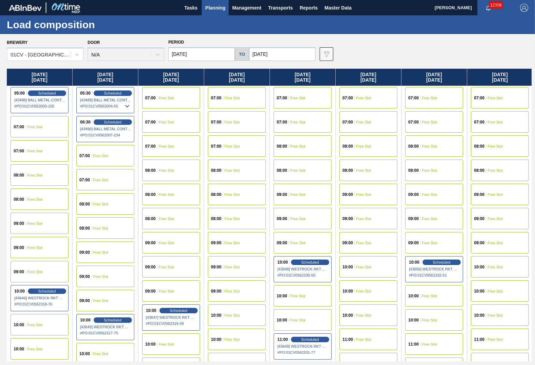
click at [370, 285] on div "10:00 Free Slot" at bounding box center [368, 291] width 58 height 21
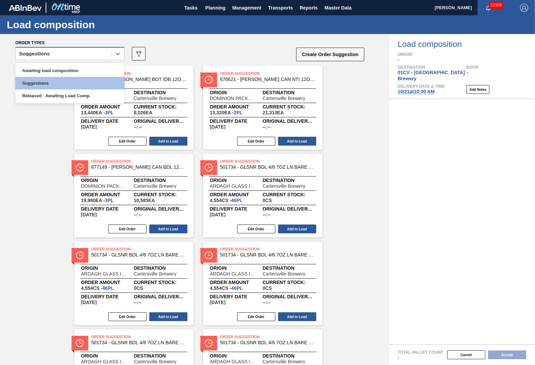
click at [109, 53] on div "Suggestions" at bounding box center [64, 54] width 96 height 10
click at [79, 68] on div "Awaiting load composition" at bounding box center [69, 70] width 109 height 13
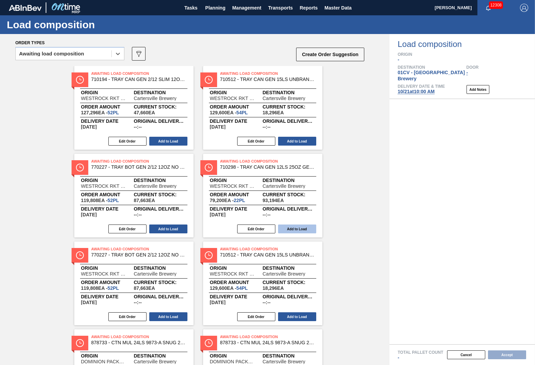
click at [306, 229] on button "Add to Load" at bounding box center [297, 229] width 38 height 9
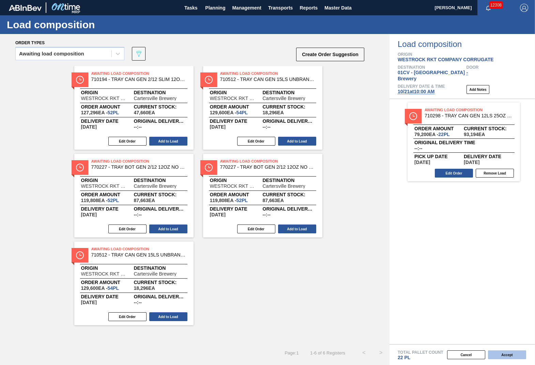
click at [511, 355] on button "Accept" at bounding box center [507, 355] width 38 height 9
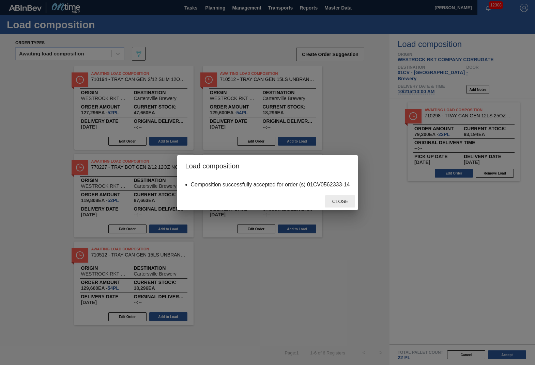
click at [348, 198] on div "Close" at bounding box center [340, 201] width 30 height 13
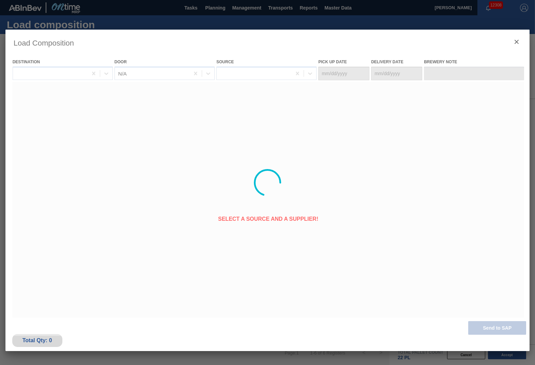
type Date "[DATE]"
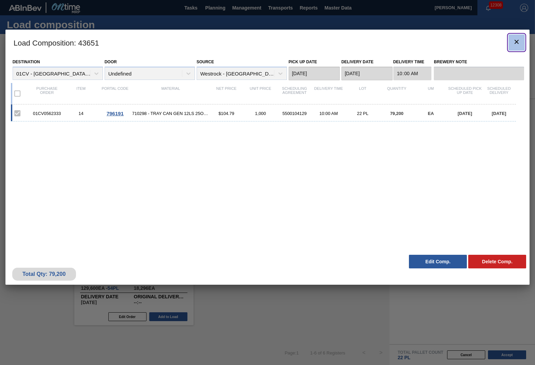
click at [513, 42] on icon "botão de ícone" at bounding box center [516, 42] width 8 height 8
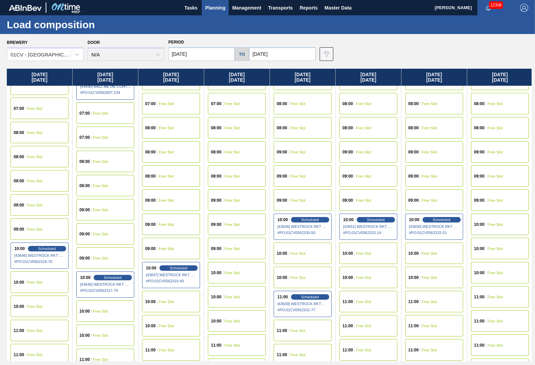
scroll to position [85, 0]
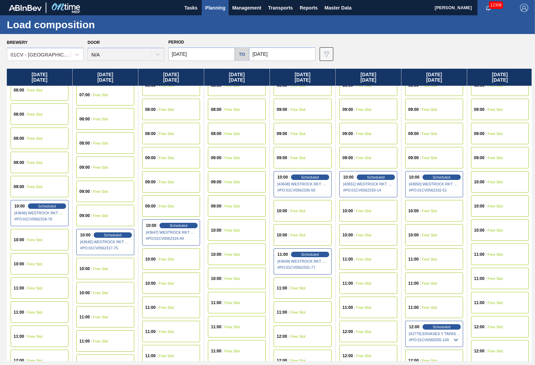
click at [90, 321] on div "11:00 Free Slot" at bounding box center [105, 316] width 58 height 21
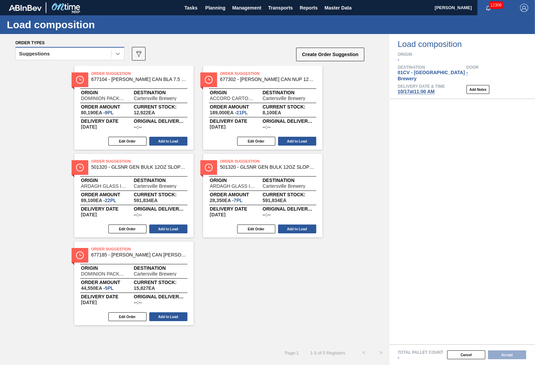
click at [118, 56] on icon at bounding box center [117, 53] width 7 height 7
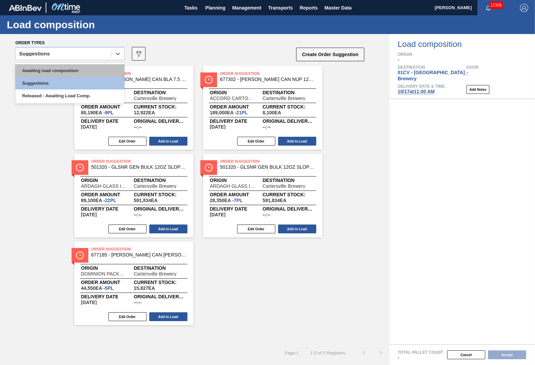
click at [81, 70] on div "Awaiting load composition" at bounding box center [69, 70] width 109 height 13
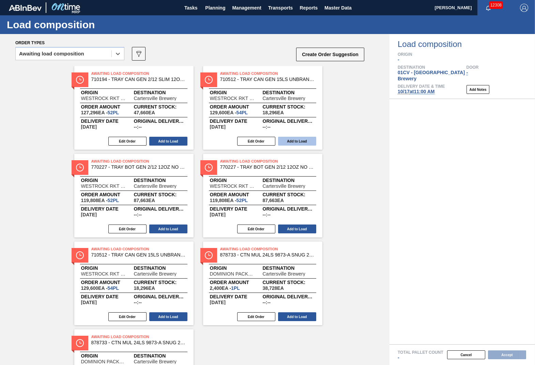
click at [303, 138] on button "Add to Load" at bounding box center [297, 141] width 38 height 9
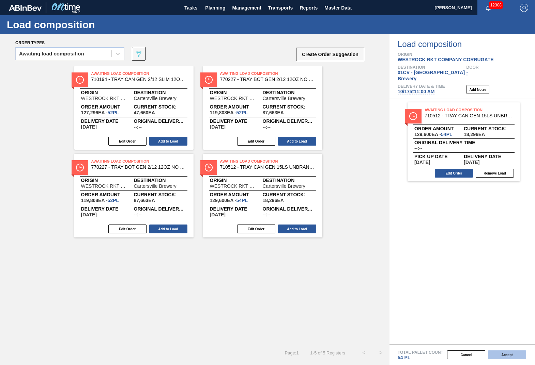
click at [511, 357] on button "Accept" at bounding box center [507, 355] width 38 height 9
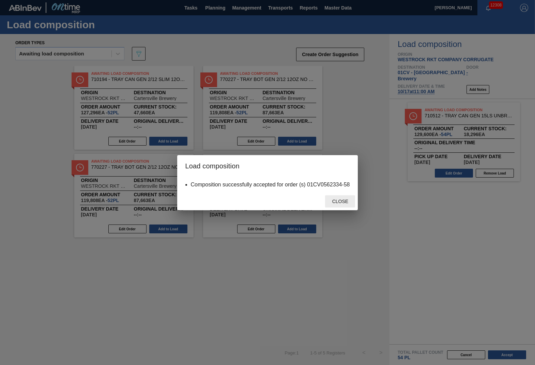
click at [343, 202] on span "Close" at bounding box center [340, 201] width 27 height 5
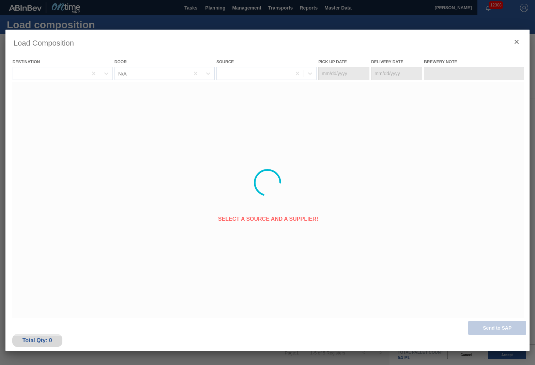
type Date "[DATE]"
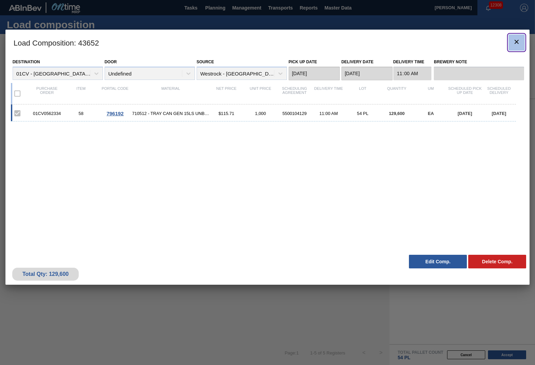
click at [513, 43] on icon "botão de ícone" at bounding box center [516, 42] width 8 height 8
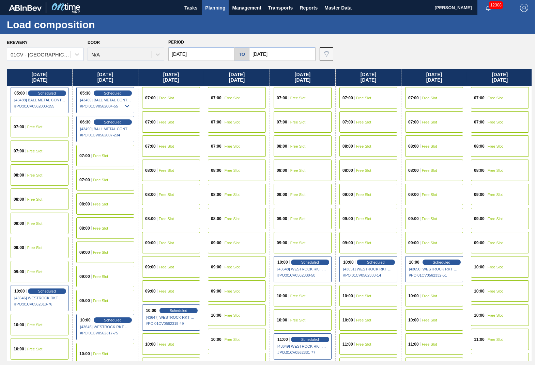
click at [233, 316] on span "Free Slot" at bounding box center [231, 316] width 15 height 4
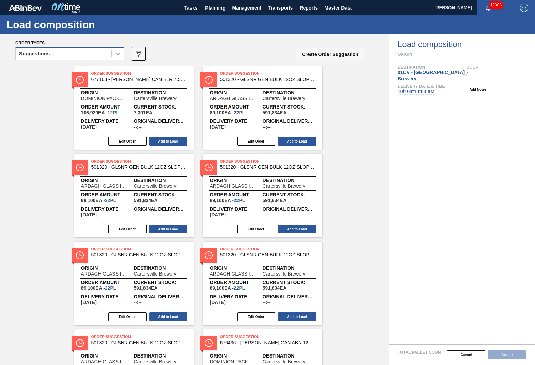
click at [116, 55] on icon at bounding box center [117, 53] width 7 height 7
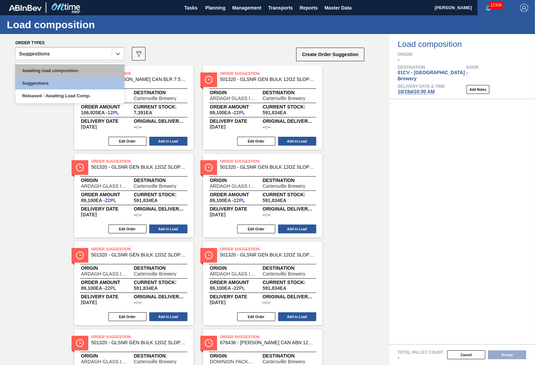
click at [89, 67] on div "Awaiting load composition" at bounding box center [69, 70] width 109 height 13
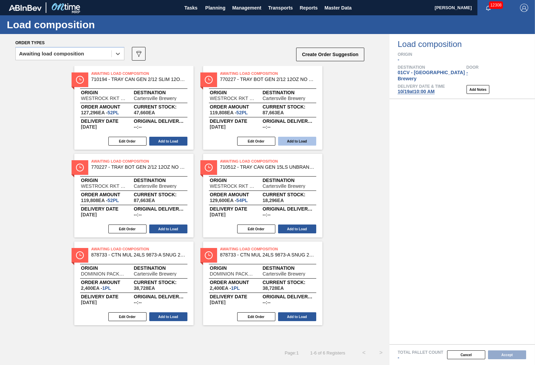
click at [296, 144] on button "Add to Load" at bounding box center [297, 141] width 38 height 9
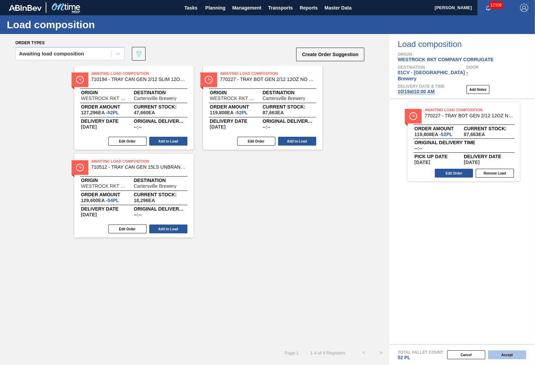
click at [514, 358] on button "Accept" at bounding box center [507, 355] width 38 height 9
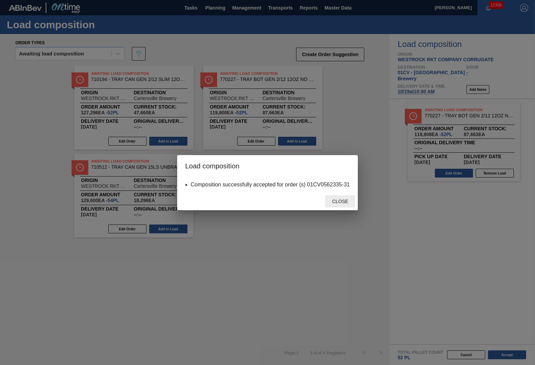
click at [334, 200] on span "Close" at bounding box center [340, 201] width 27 height 5
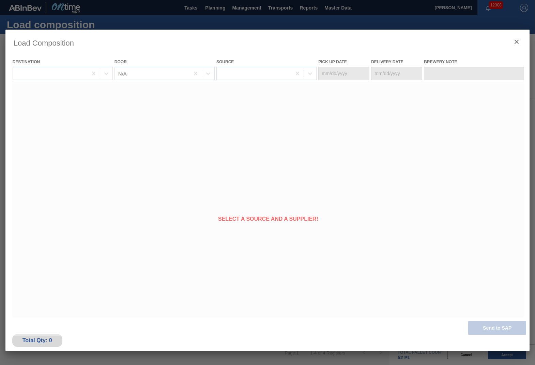
type Date "[DATE]"
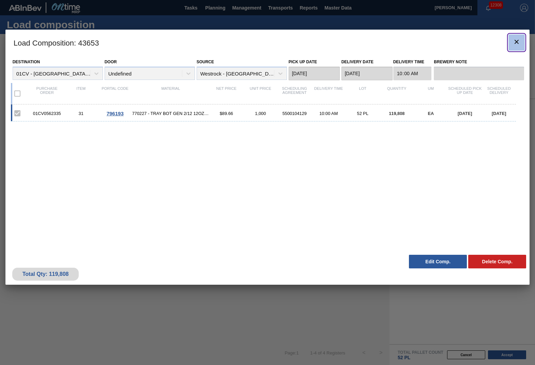
click at [515, 42] on icon "botão de ícone" at bounding box center [516, 42] width 8 height 8
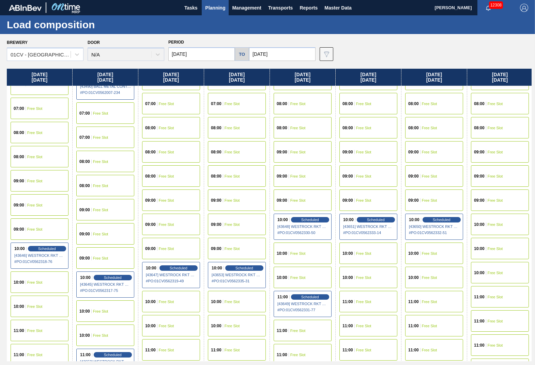
scroll to position [85, 0]
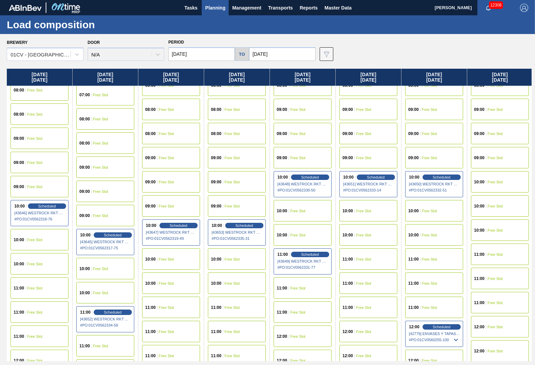
click at [432, 256] on div "11:00 Free Slot" at bounding box center [434, 259] width 58 height 21
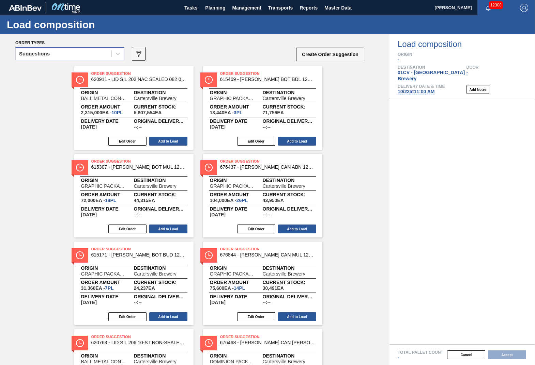
click at [74, 48] on div "Suggestions" at bounding box center [69, 53] width 109 height 13
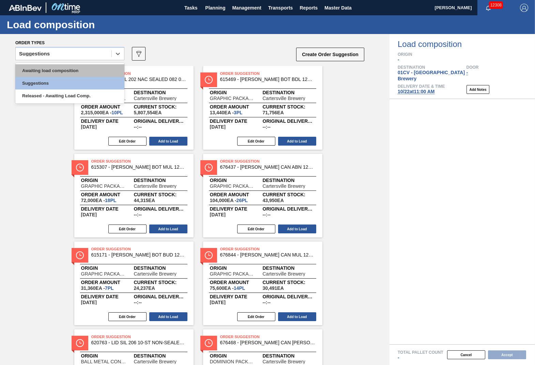
click at [53, 72] on div "Awaiting load composition" at bounding box center [69, 70] width 109 height 13
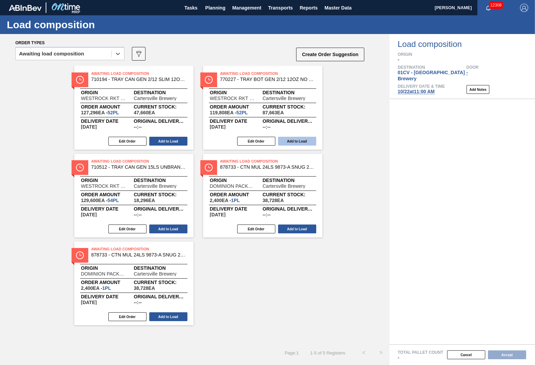
click at [302, 142] on button "Add to Load" at bounding box center [297, 141] width 38 height 9
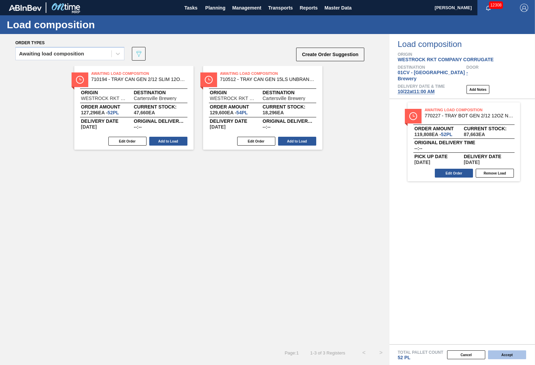
click at [517, 353] on button "Accept" at bounding box center [507, 355] width 38 height 9
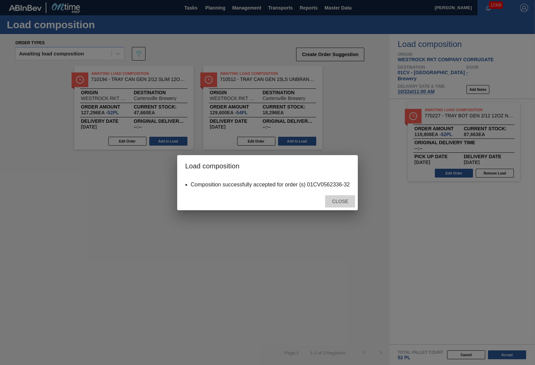
click at [340, 203] on span "Close" at bounding box center [340, 201] width 27 height 5
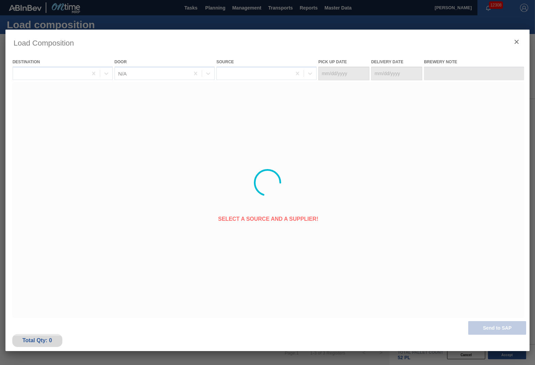
type Date "[DATE]"
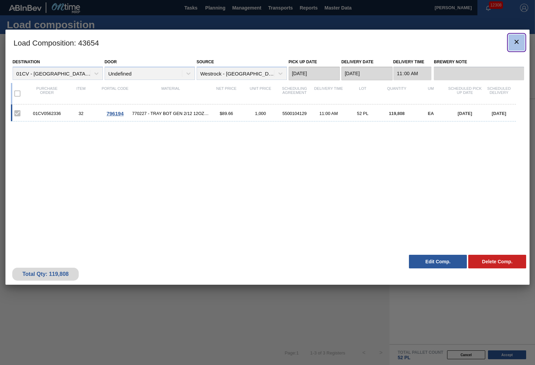
click at [518, 40] on icon "botão de ícone" at bounding box center [516, 42] width 8 height 8
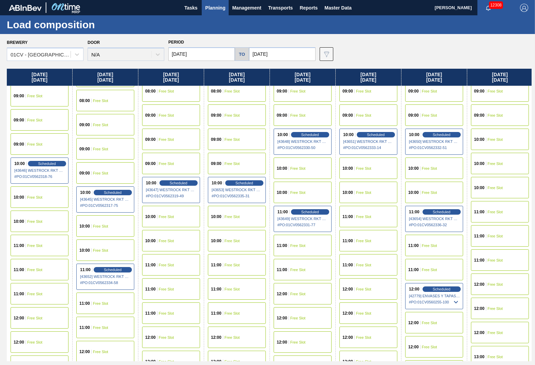
scroll to position [170, 0]
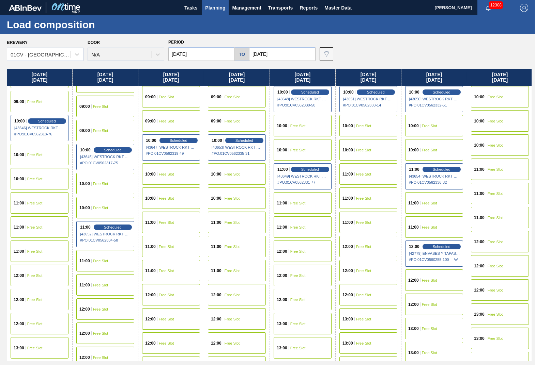
click at [168, 223] on span "Free Slot" at bounding box center [166, 223] width 15 height 4
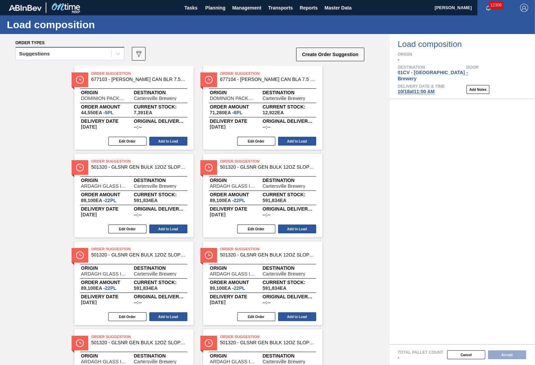
click at [69, 54] on div "Suggestions" at bounding box center [64, 54] width 96 height 10
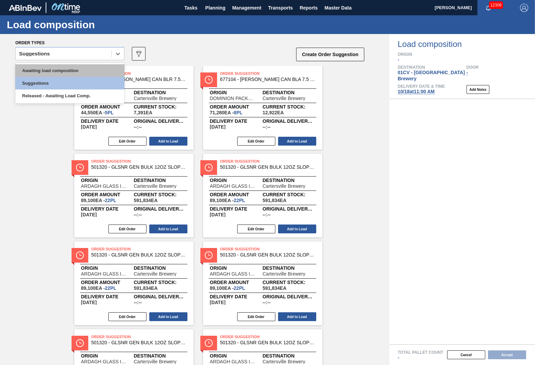
click at [63, 70] on div "Awaiting load composition" at bounding box center [69, 70] width 109 height 13
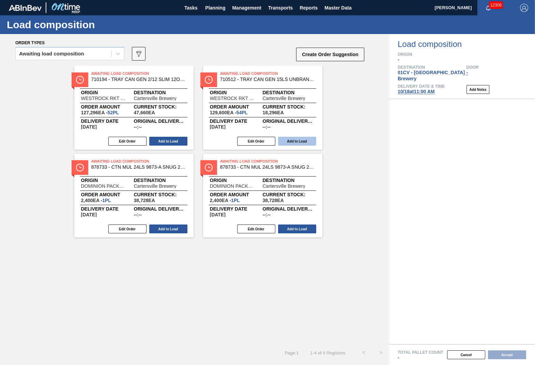
click at [300, 142] on button "Add to Load" at bounding box center [297, 141] width 38 height 9
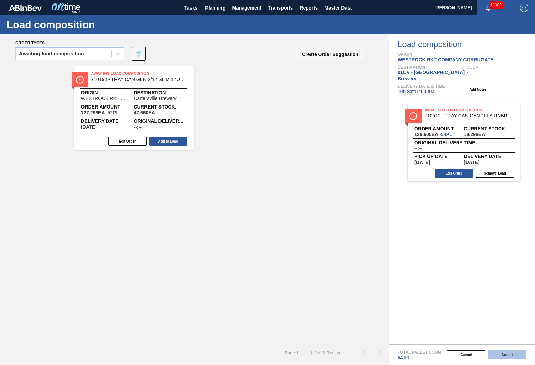
click at [508, 356] on button "Accept" at bounding box center [507, 355] width 38 height 9
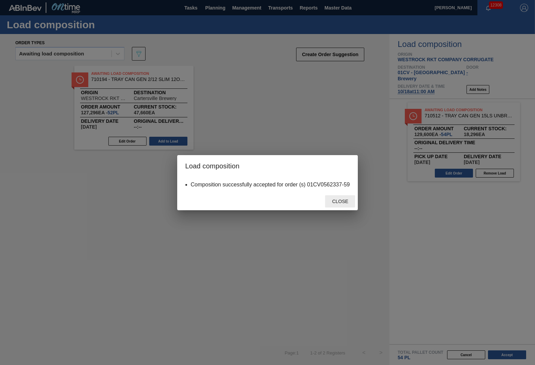
click at [344, 206] on div "Close" at bounding box center [340, 201] width 30 height 13
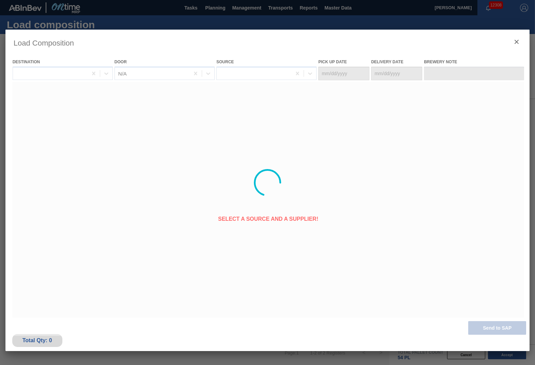
type Date "[DATE]"
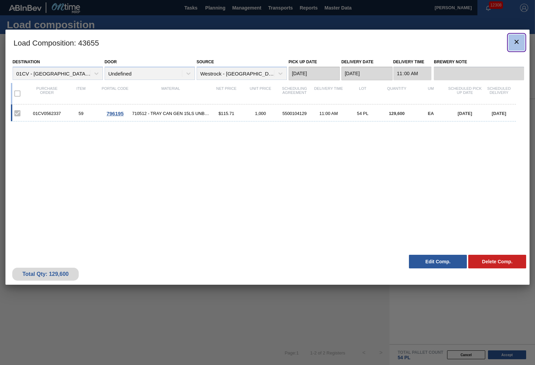
click at [516, 38] on icon "botão de ícone" at bounding box center [516, 42] width 8 height 8
